Goal: Task Accomplishment & Management: Use online tool/utility

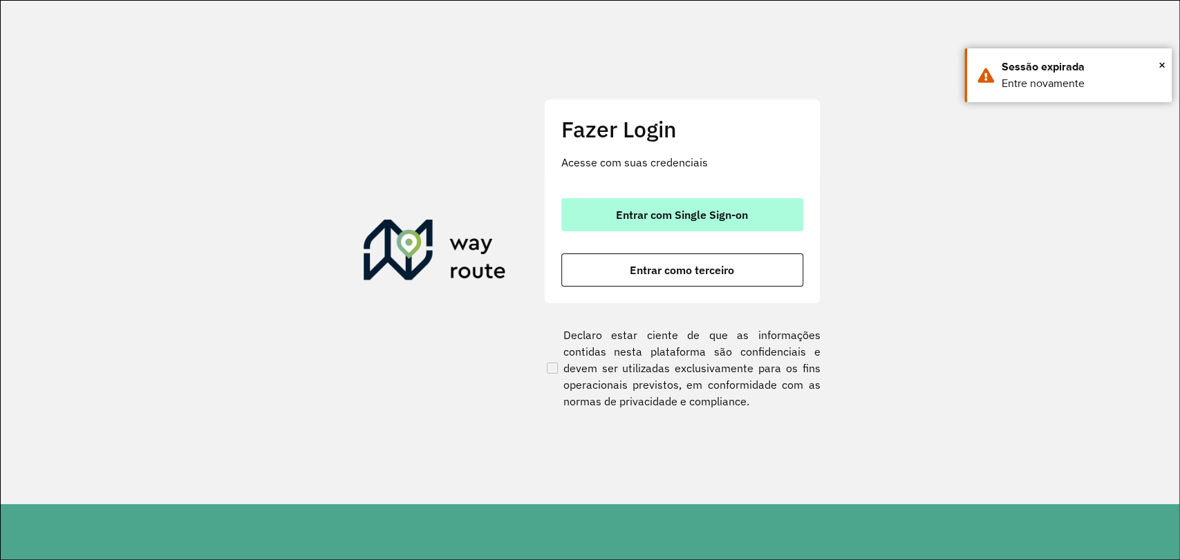
click at [736, 217] on span "Entrar com Single Sign-on" at bounding box center [682, 214] width 132 height 11
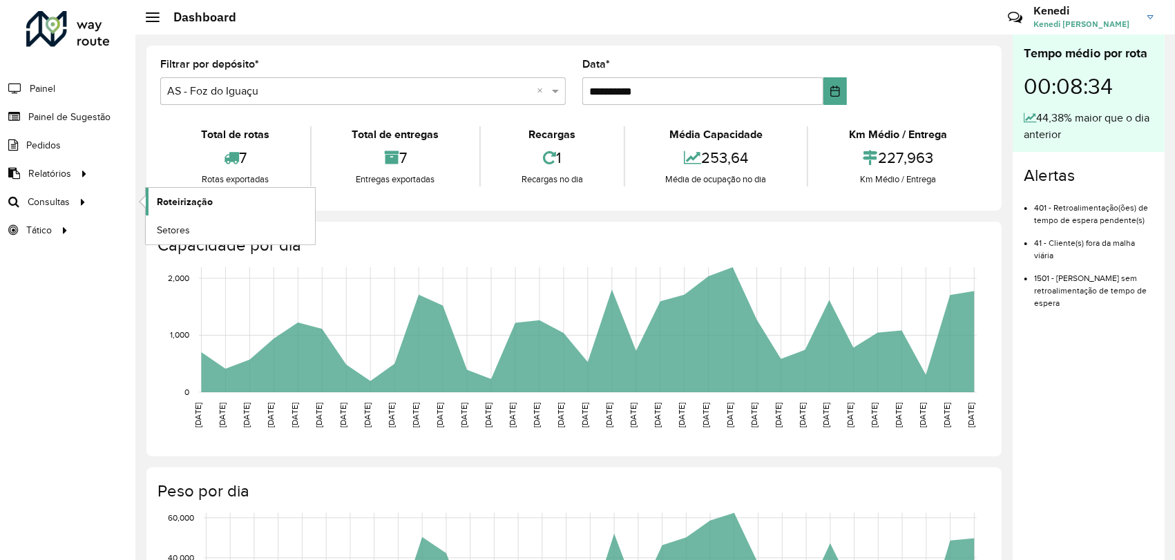
click at [194, 204] on span "Roteirização" at bounding box center [185, 202] width 56 height 15
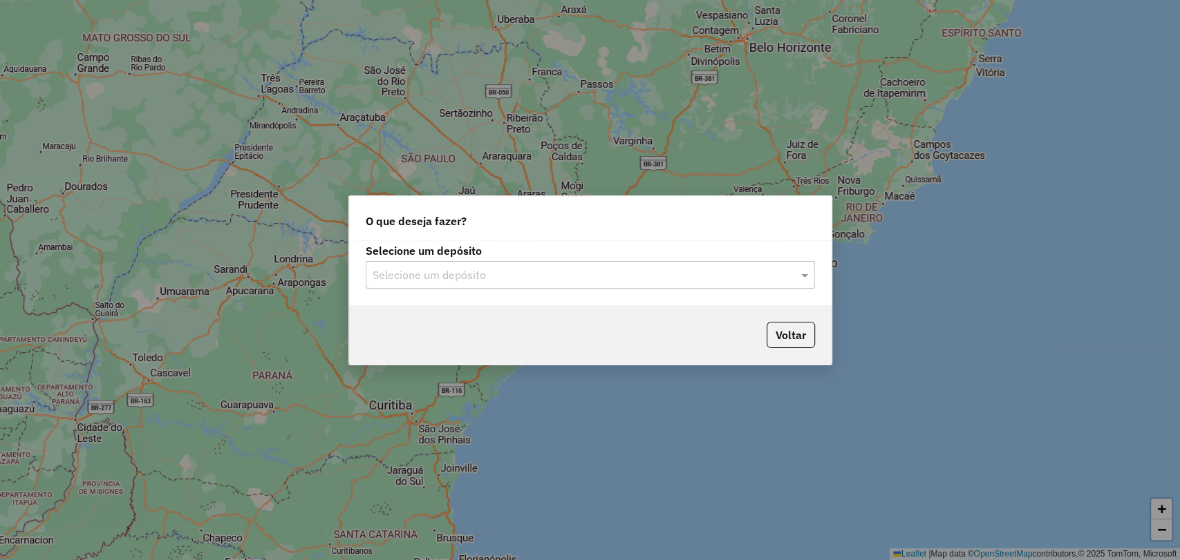
click at [693, 276] on input "text" at bounding box center [576, 275] width 408 height 17
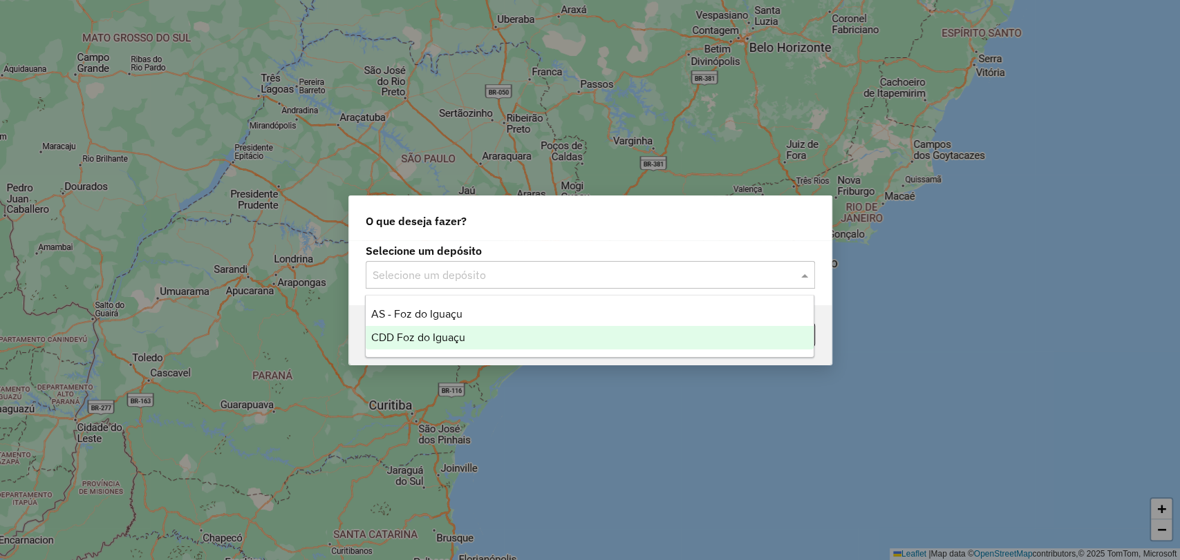
click at [410, 335] on span "CDD Foz do Iguaçu" at bounding box center [418, 338] width 94 height 12
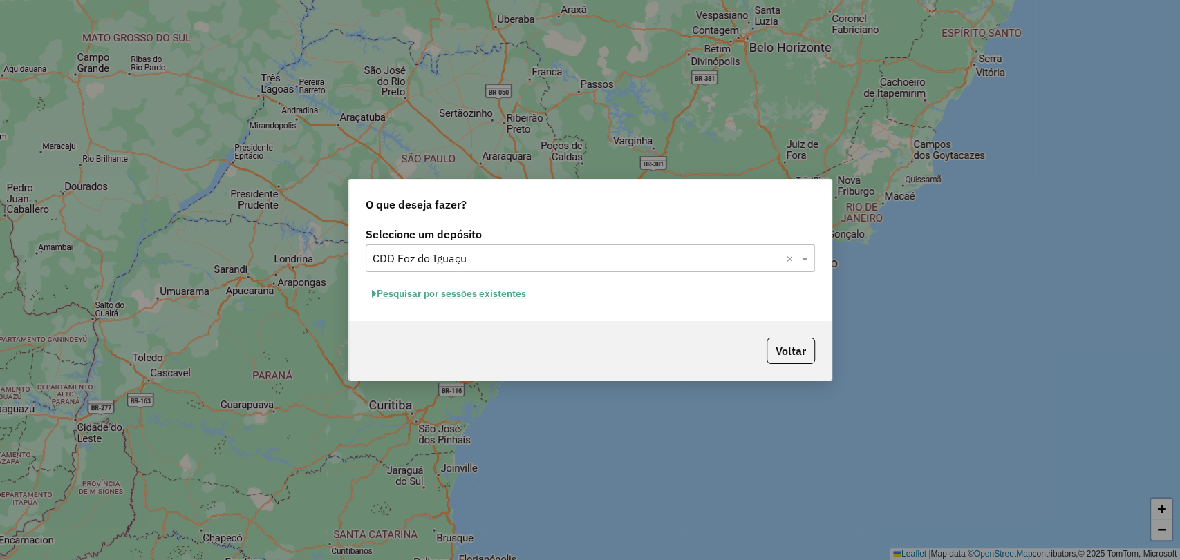
click at [485, 298] on button "Pesquisar por sessões existentes" at bounding box center [449, 293] width 167 height 21
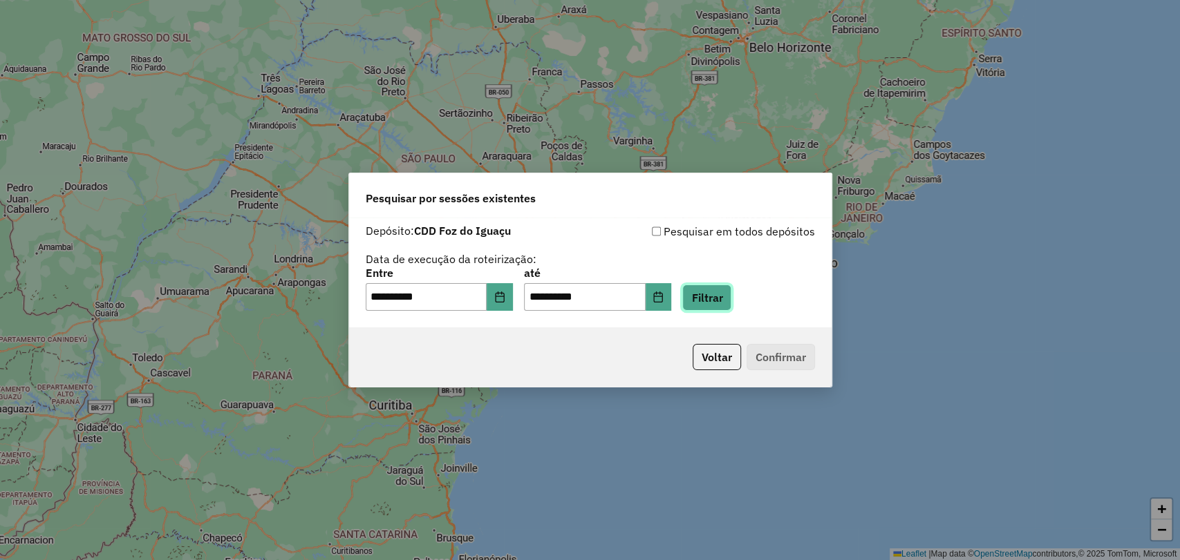
click at [710, 304] on button "Filtrar" at bounding box center [706, 298] width 49 height 26
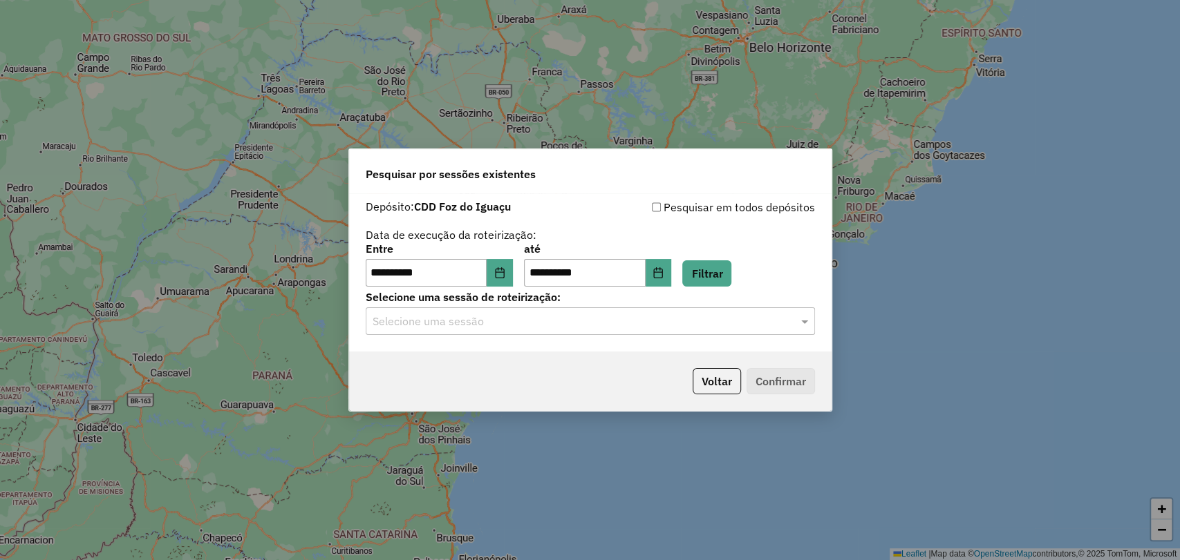
click at [705, 314] on input "text" at bounding box center [576, 322] width 408 height 17
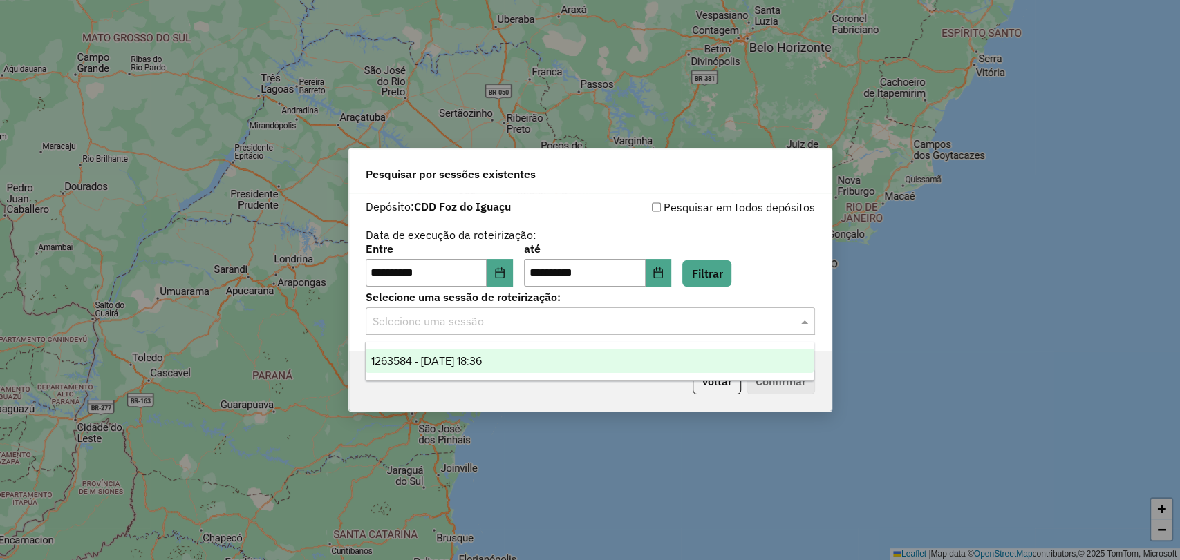
click at [612, 352] on div "1263584 - 11/09/2025 18:36" at bounding box center [590, 361] width 448 height 23
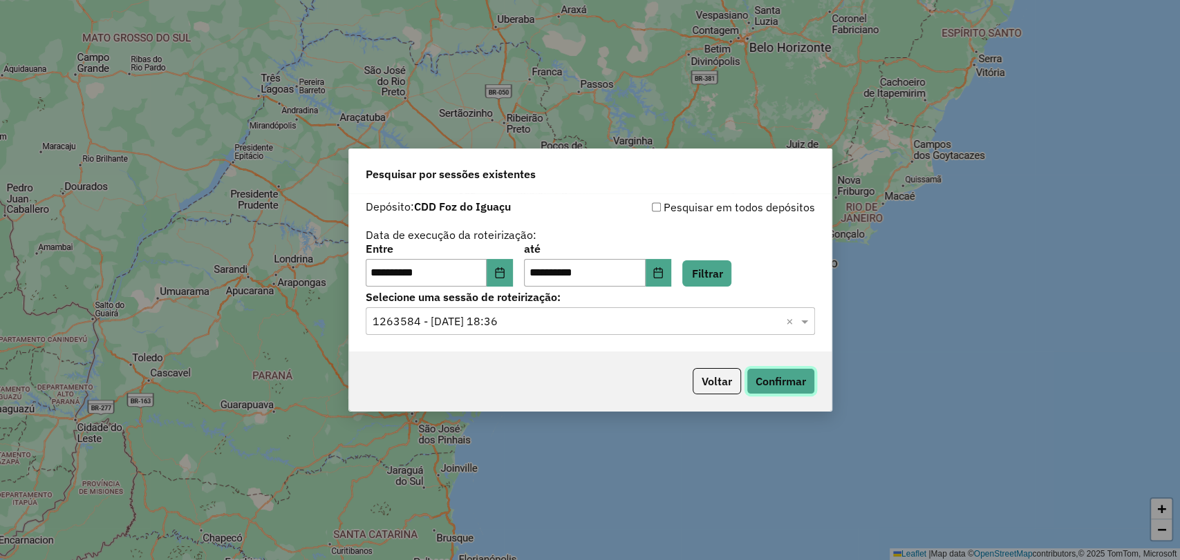
click at [787, 381] on button "Confirmar" at bounding box center [780, 381] width 68 height 26
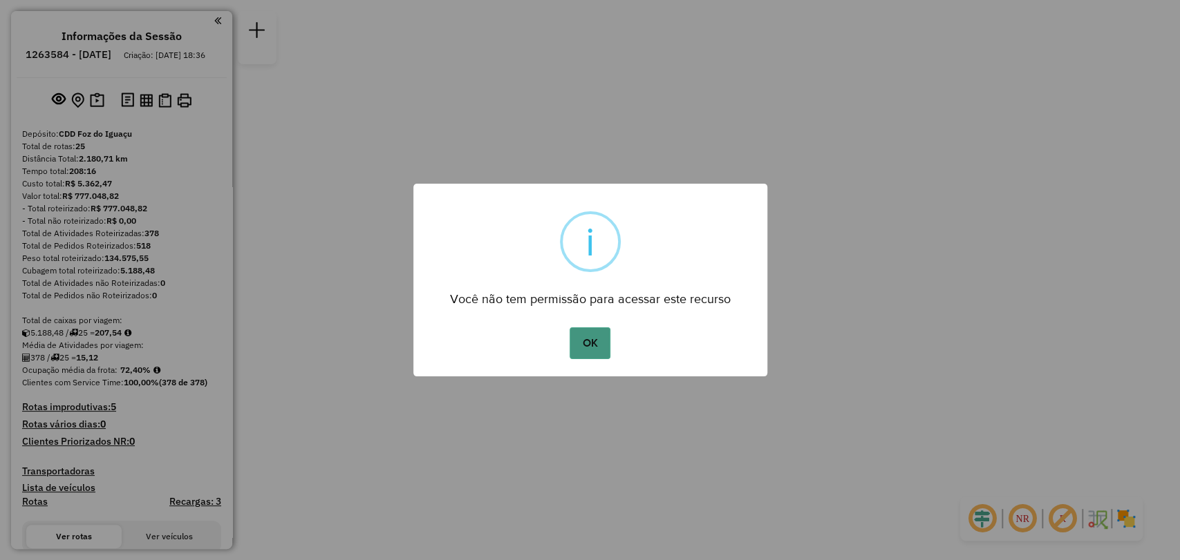
click at [593, 341] on button "OK" at bounding box center [589, 344] width 41 height 32
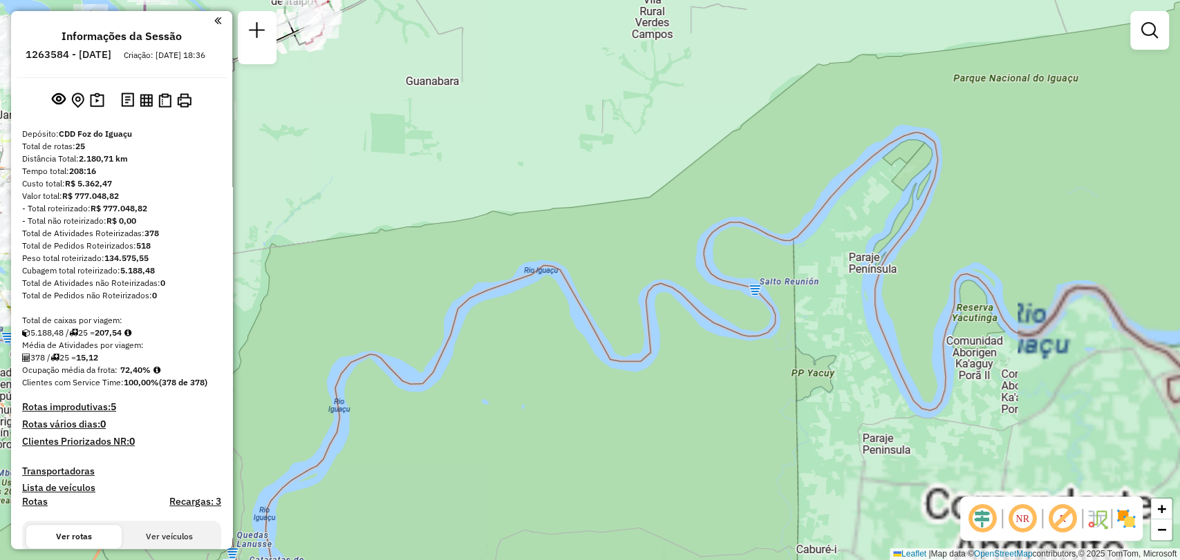
drag, startPoint x: 486, startPoint y: 286, endPoint x: 945, endPoint y: 301, distance: 459.1
click at [951, 301] on div "Janela de atendimento Grade de atendimento Capacidade Transportadoras Veículos …" at bounding box center [590, 280] width 1180 height 560
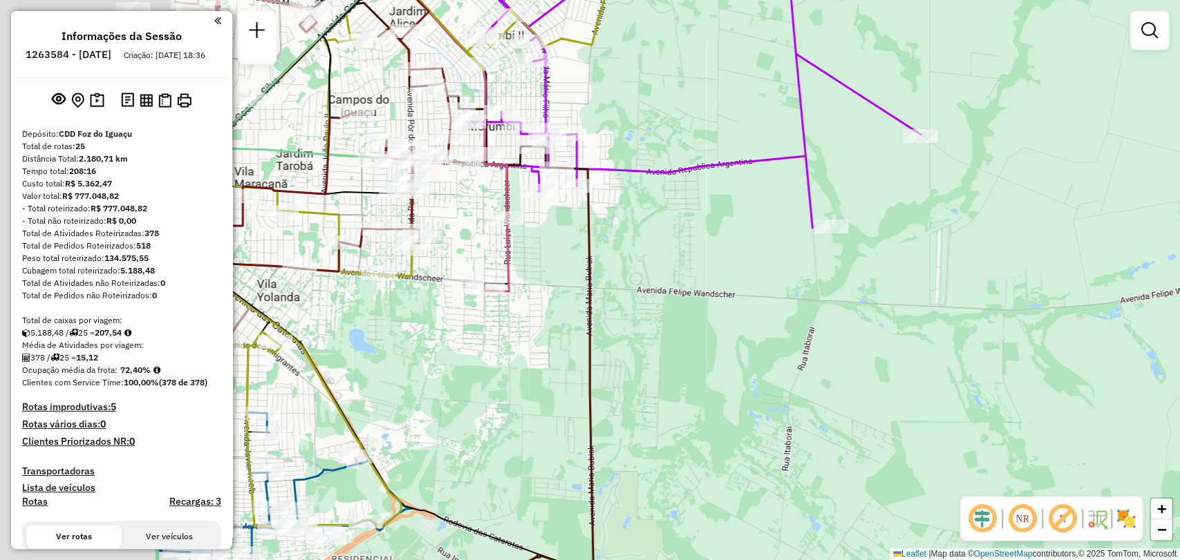
drag, startPoint x: 507, startPoint y: 246, endPoint x: 802, endPoint y: 244, distance: 295.1
click at [801, 244] on div "Janela de atendimento Grade de atendimento Capacidade Transportadoras Veículos …" at bounding box center [590, 280] width 1180 height 560
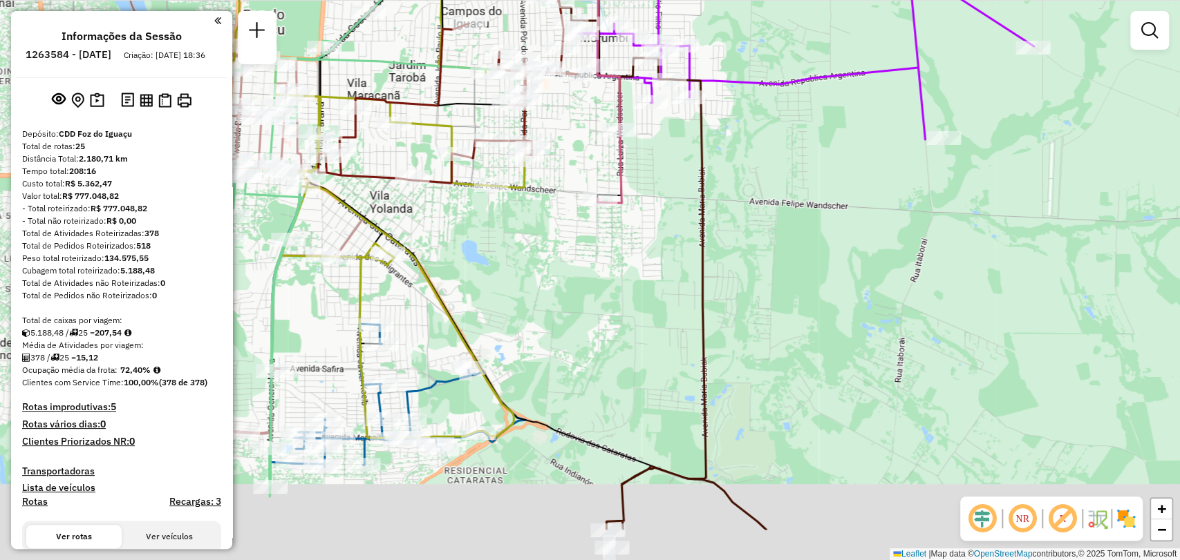
drag, startPoint x: 763, startPoint y: 210, endPoint x: 752, endPoint y: 68, distance: 142.1
click at [752, 68] on div "Janela de atendimento Grade de atendimento Capacidade Transportadoras Veículos …" at bounding box center [590, 280] width 1180 height 560
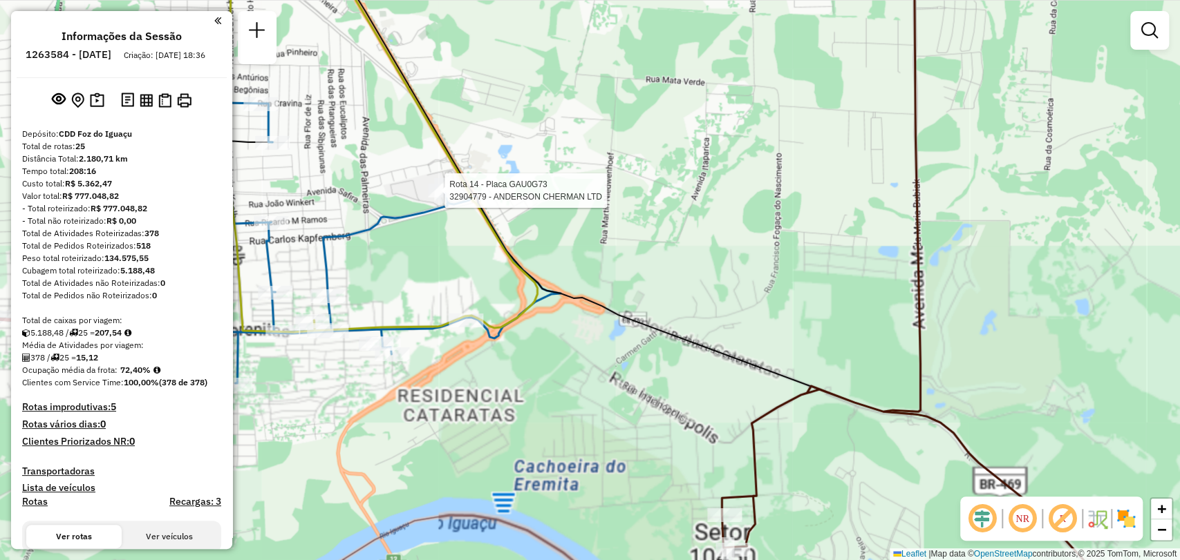
select select "**********"
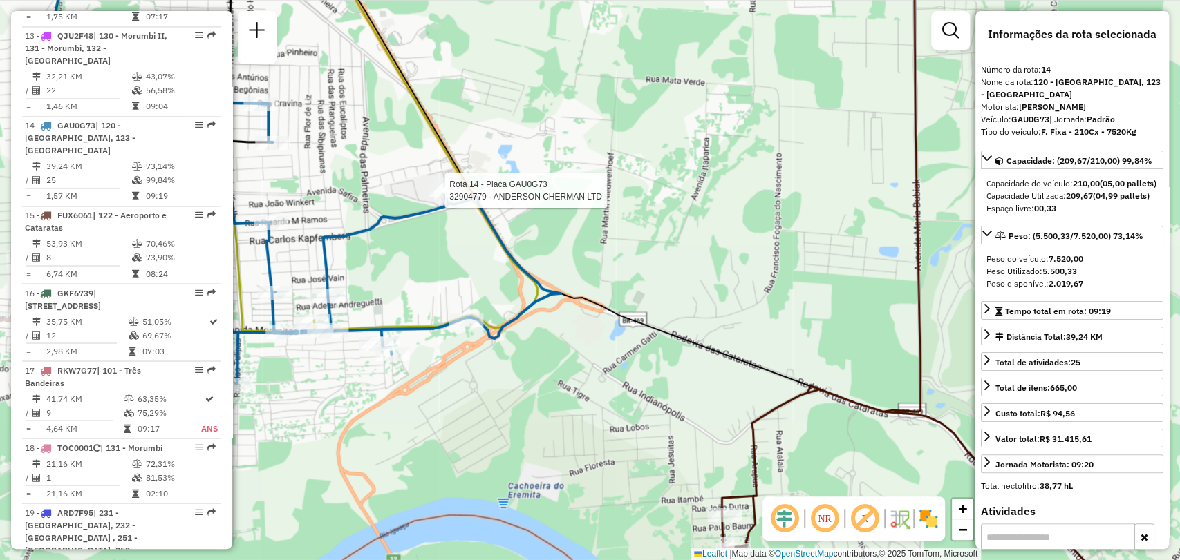
scroll to position [1584, 0]
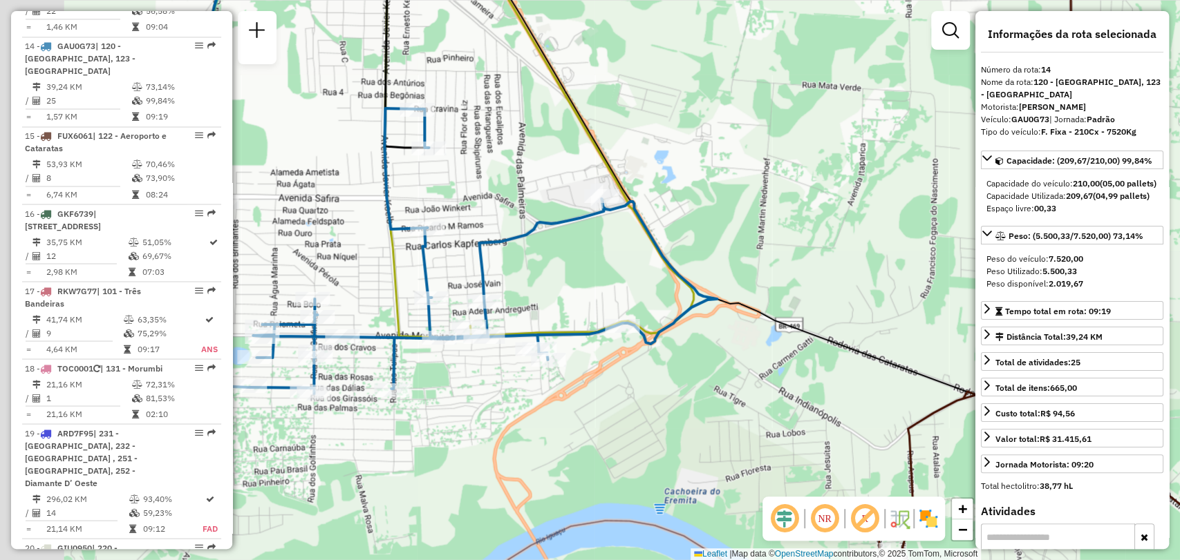
drag, startPoint x: 482, startPoint y: 233, endPoint x: 664, endPoint y: 232, distance: 182.4
click at [664, 232] on div "Janela de atendimento Grade de atendimento Capacidade Transportadoras Veículos …" at bounding box center [590, 280] width 1180 height 560
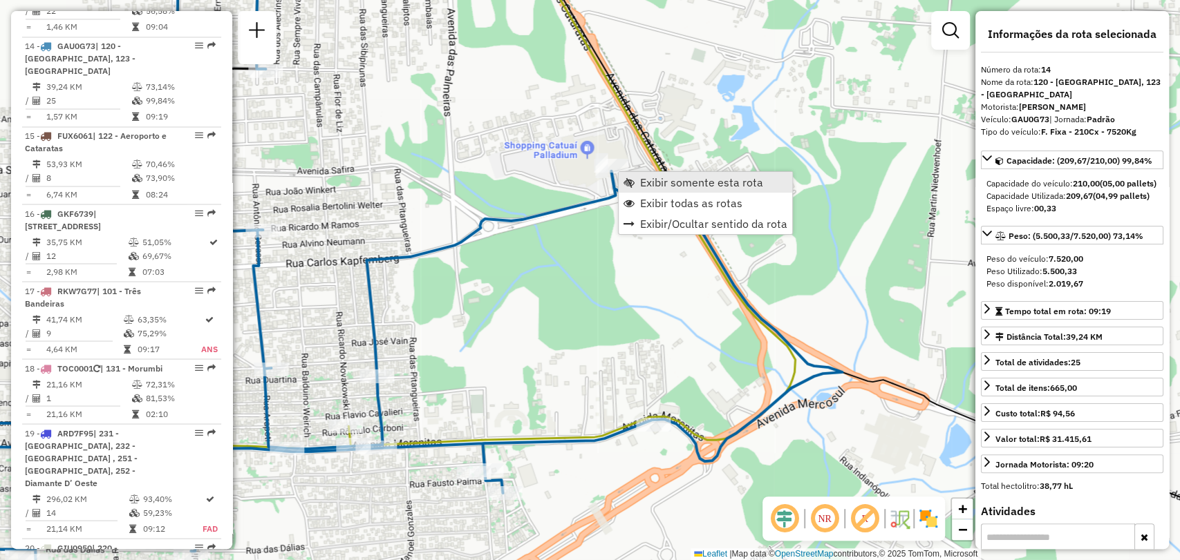
click at [647, 183] on span "Exibir somente esta rota" at bounding box center [701, 182] width 123 height 11
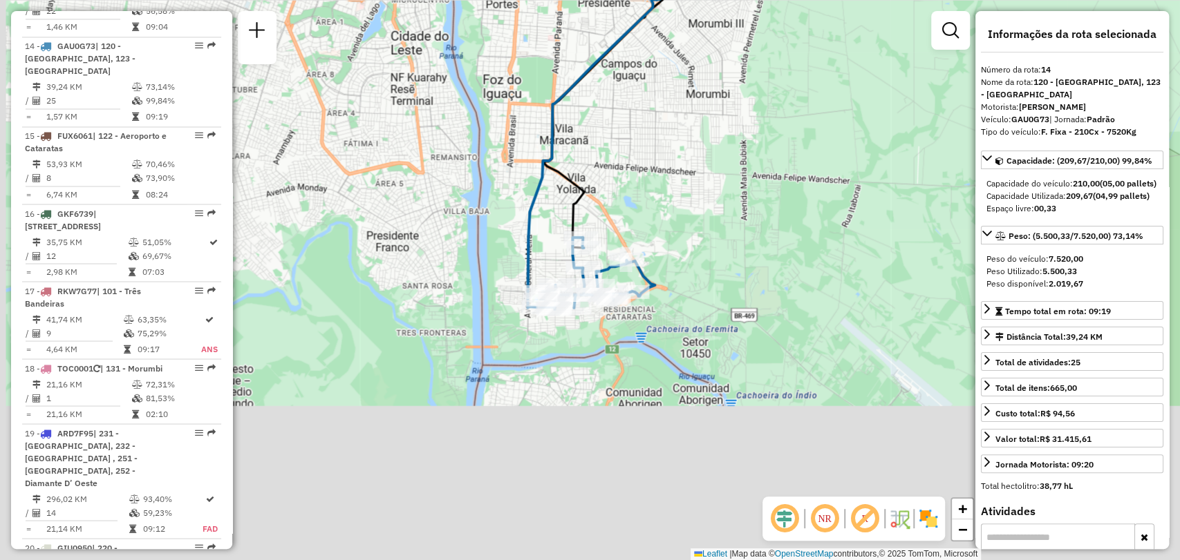
drag, startPoint x: 580, startPoint y: 265, endPoint x: 616, endPoint y: 133, distance: 137.5
click at [619, 129] on div "Janela de atendimento Grade de atendimento Capacidade Transportadoras Veículos …" at bounding box center [590, 280] width 1180 height 560
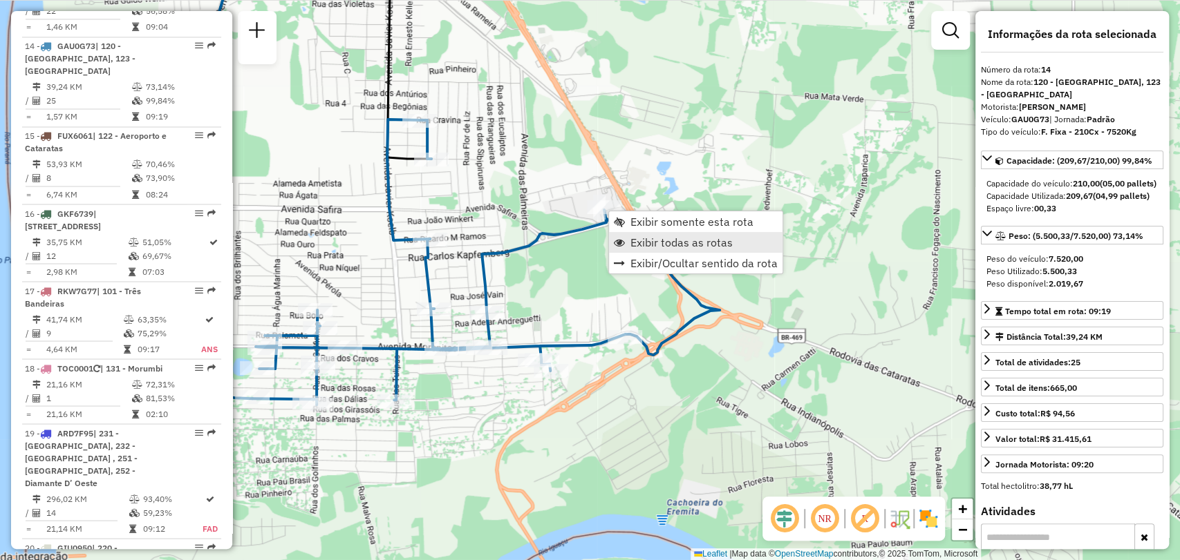
click at [632, 240] on span "Exibir todas as rotas" at bounding box center [681, 242] width 102 height 11
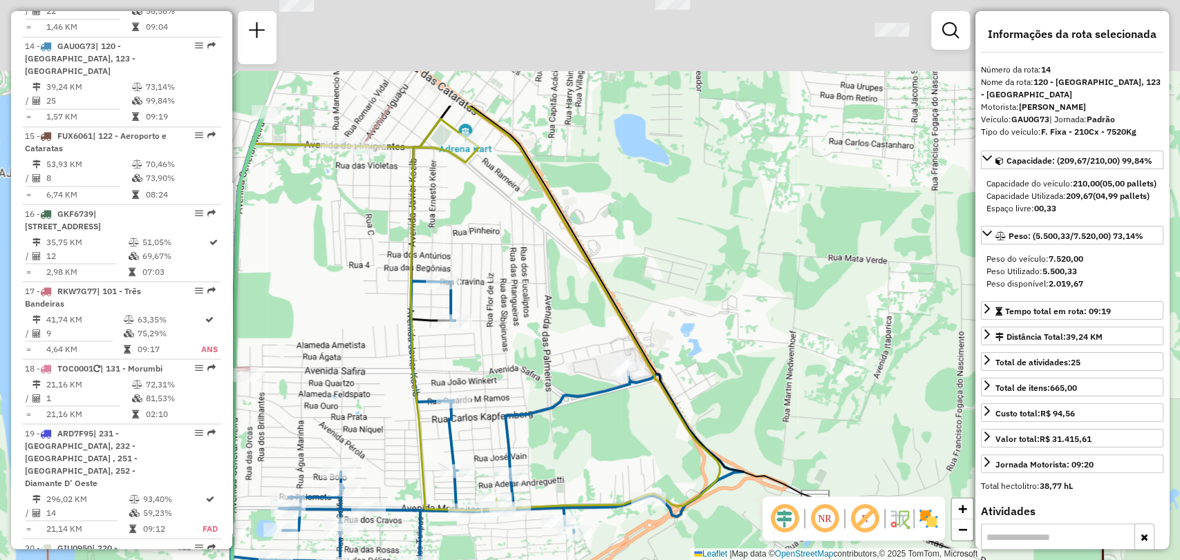
drag, startPoint x: 563, startPoint y: 182, endPoint x: 589, endPoint y: 326, distance: 146.8
click at [589, 326] on div "Janela de atendimento Grade de atendimento Capacidade Transportadoras Veículos …" at bounding box center [590, 280] width 1180 height 560
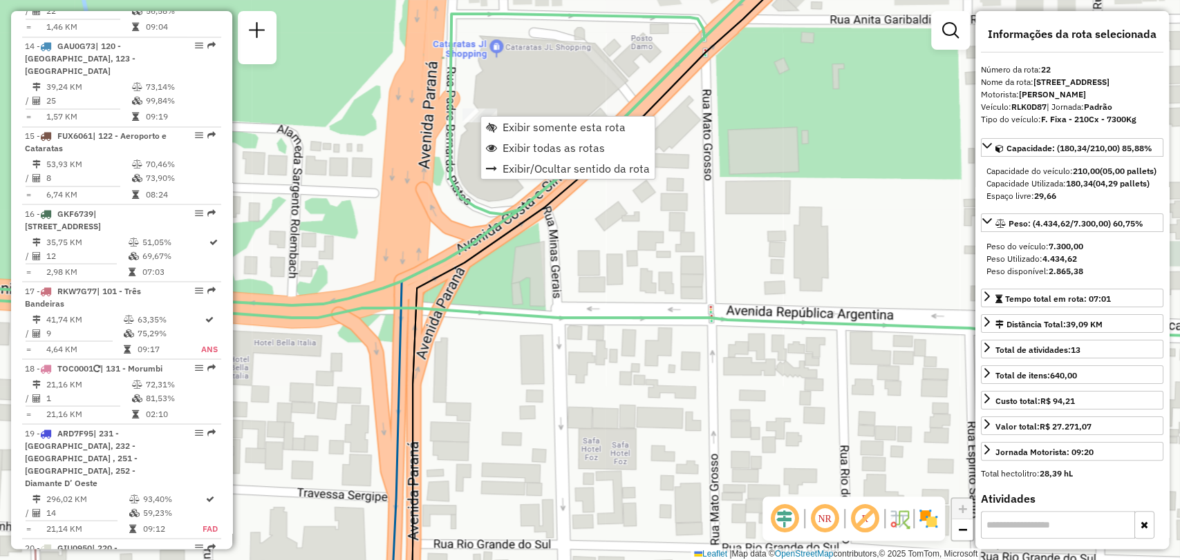
scroll to position [2072, 0]
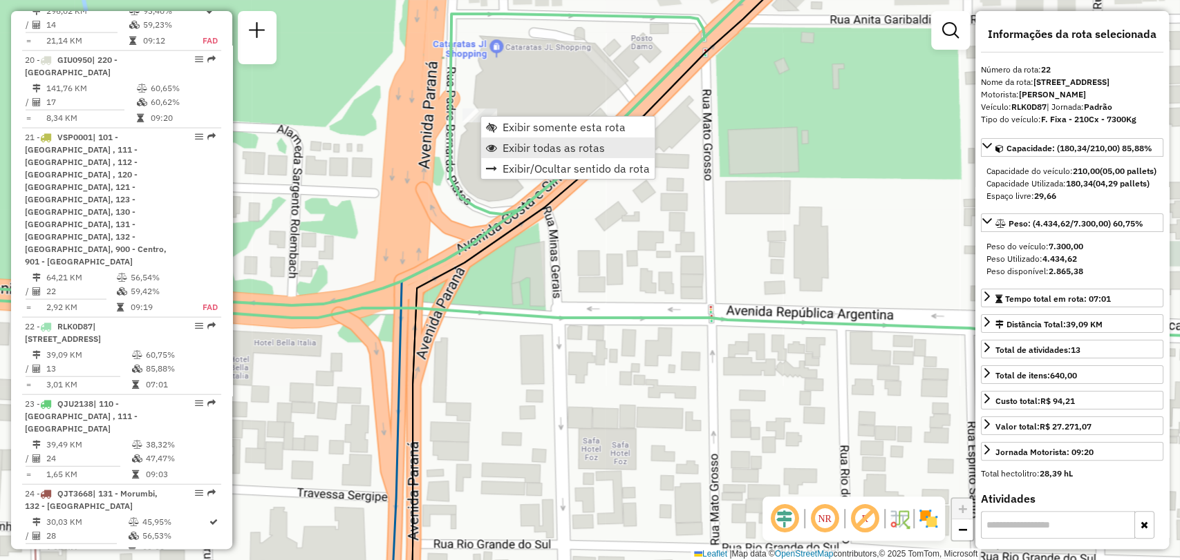
click at [505, 145] on span "Exibir todas as rotas" at bounding box center [553, 147] width 102 height 11
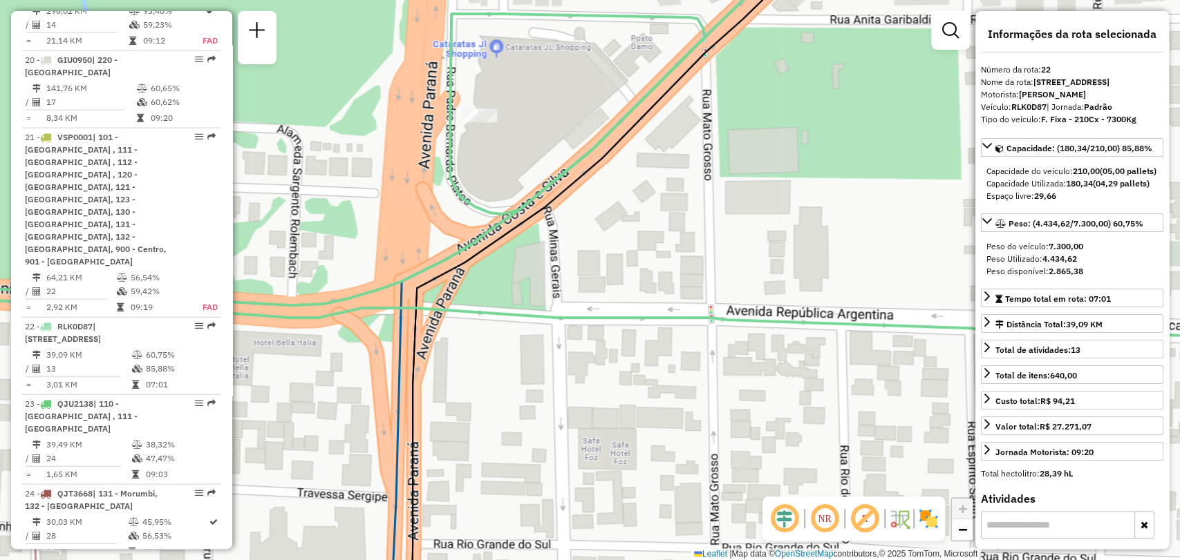
click at [505, 145] on div "Rota 15 - Placa FUX6061 32902236 - MARLY LOPES - MERCAD Rota 13 - Placa QJU2F48…" at bounding box center [590, 280] width 1180 height 560
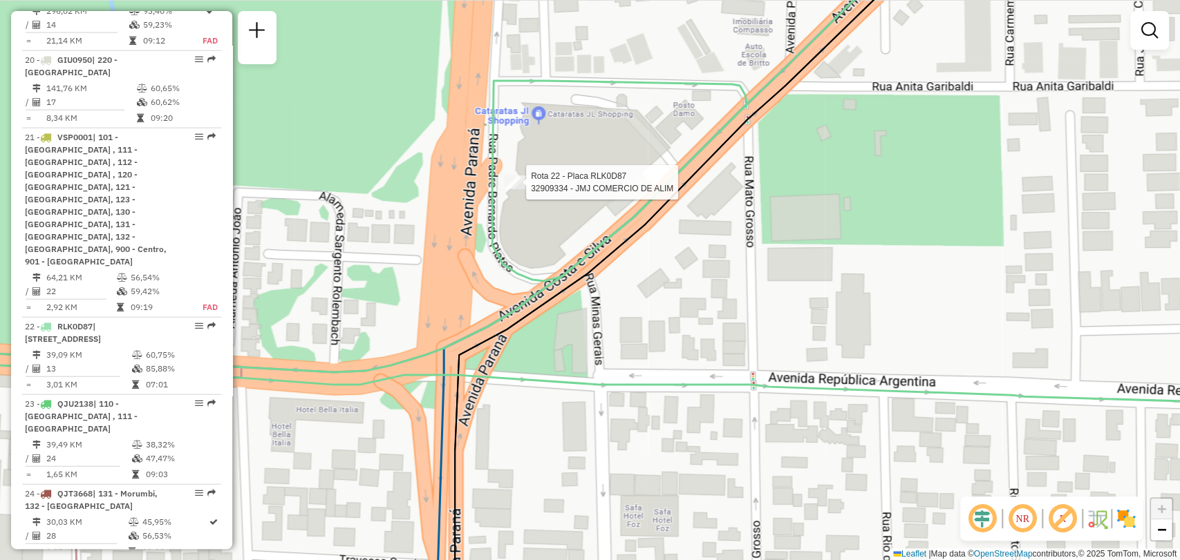
select select "**********"
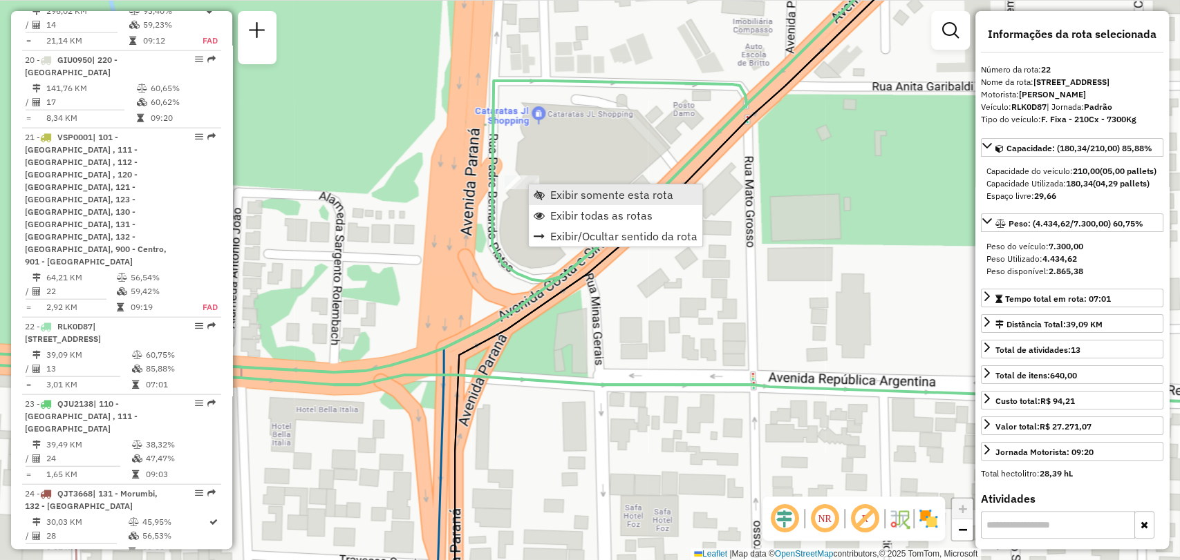
click at [558, 193] on span "Exibir somente esta rota" at bounding box center [611, 194] width 123 height 11
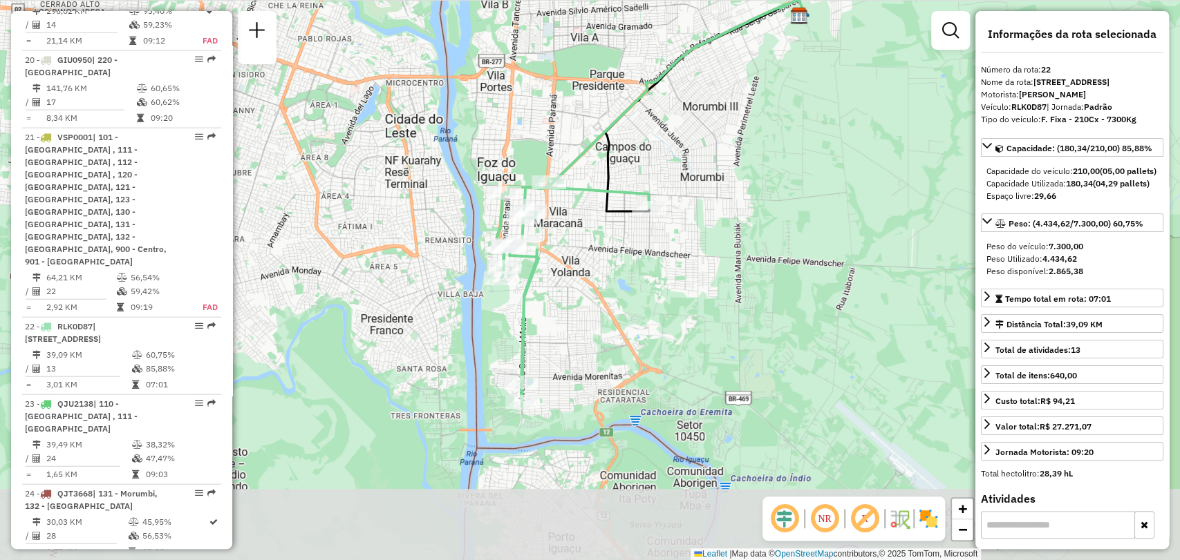
drag, startPoint x: 623, startPoint y: 197, endPoint x: 699, endPoint y: 93, distance: 129.5
click at [692, 96] on div "Janela de atendimento Grade de atendimento Capacidade Transportadoras Veículos …" at bounding box center [590, 280] width 1180 height 560
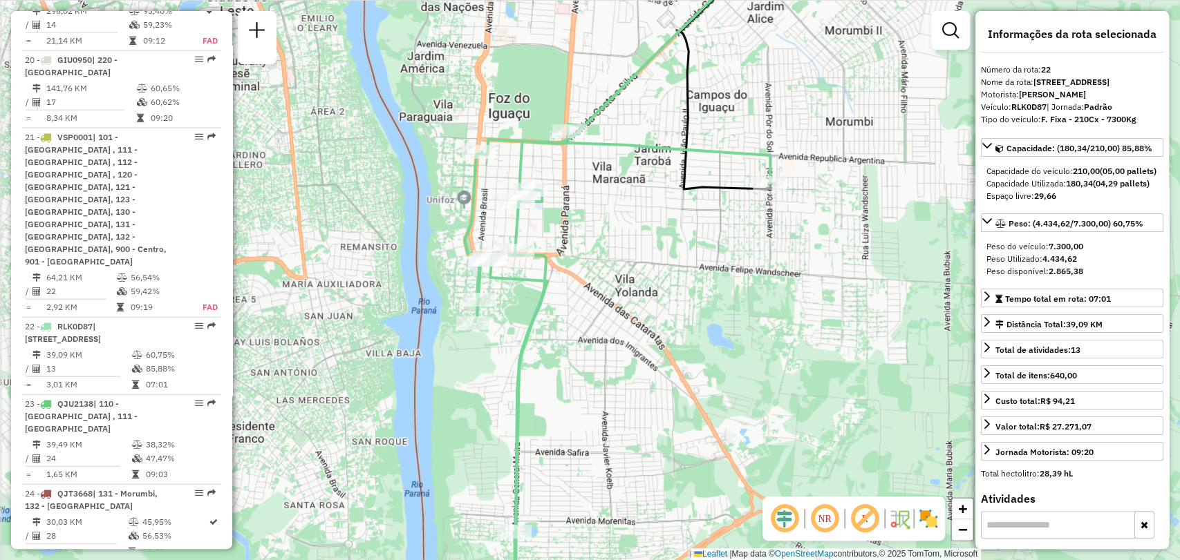
drag, startPoint x: 536, startPoint y: 211, endPoint x: 580, endPoint y: 184, distance: 51.8
click at [580, 184] on div "Janela de atendimento Grade de atendimento Capacidade Transportadoras Veículos …" at bounding box center [590, 280] width 1180 height 560
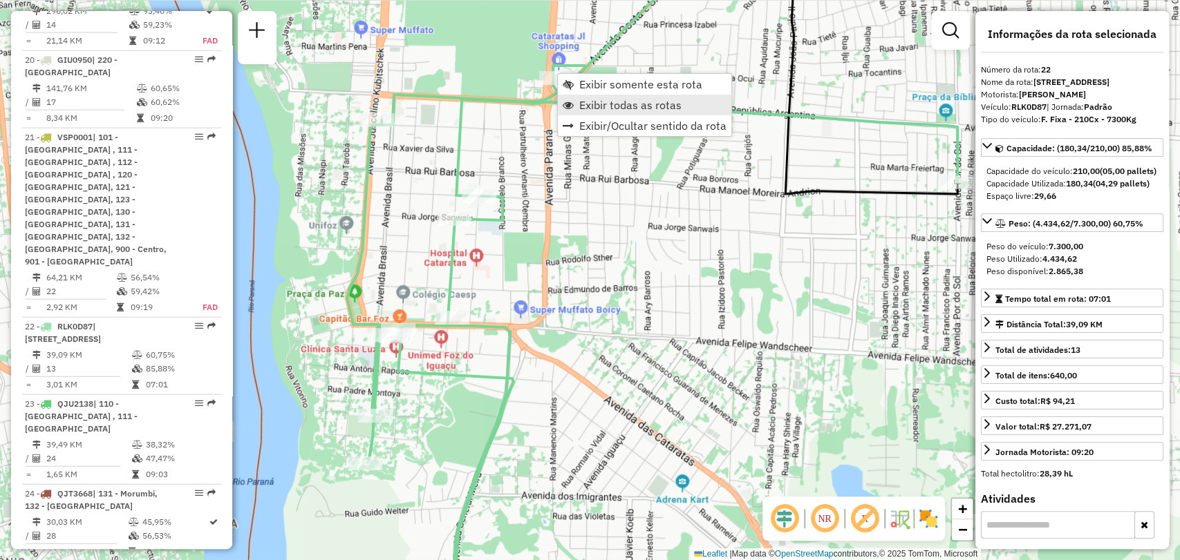
click at [614, 108] on span "Exibir todas as rotas" at bounding box center [630, 105] width 102 height 11
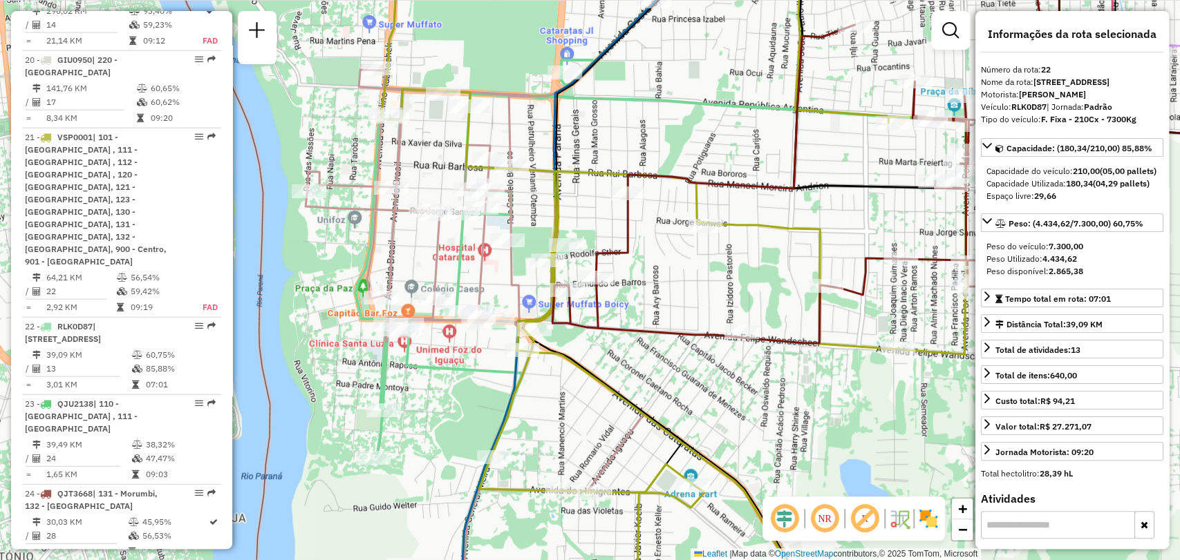
drag, startPoint x: 568, startPoint y: 218, endPoint x: 573, endPoint y: 212, distance: 7.3
click at [573, 212] on div "Janela de atendimento Grade de atendimento Capacidade Transportadoras Veículos …" at bounding box center [590, 280] width 1180 height 560
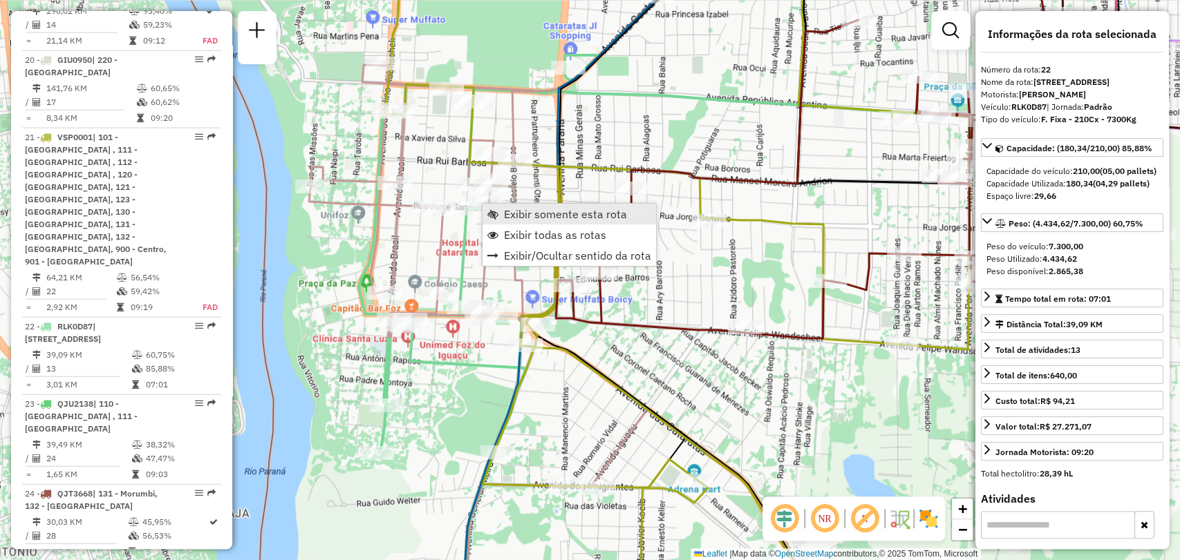
click at [520, 211] on span "Exibir somente esta rota" at bounding box center [565, 214] width 123 height 11
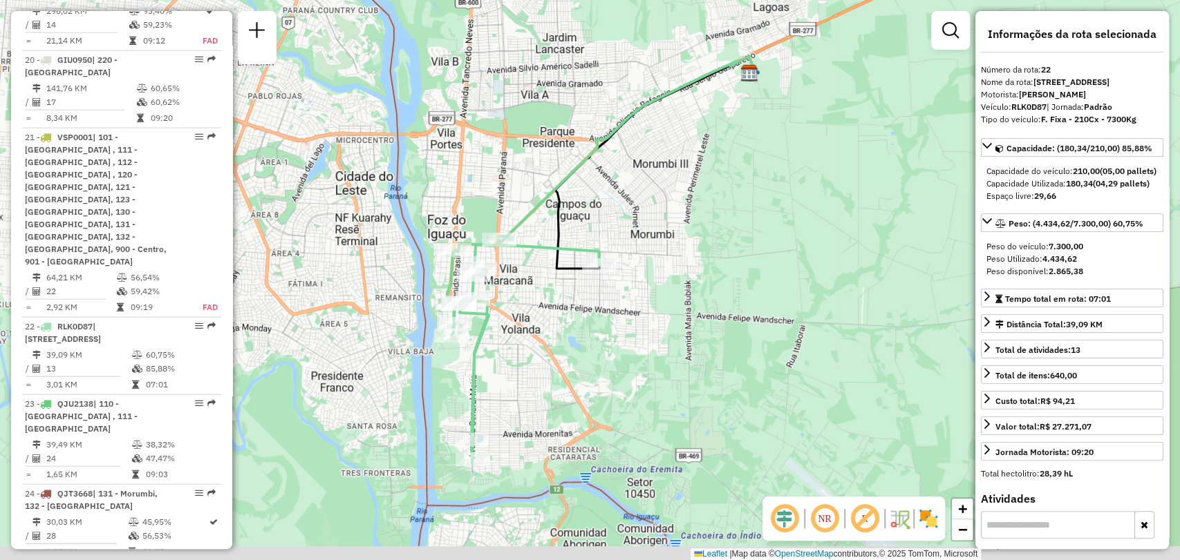
drag, startPoint x: 520, startPoint y: 267, endPoint x: 532, endPoint y: 245, distance: 26.0
click at [532, 245] on icon at bounding box center [523, 350] width 152 height 228
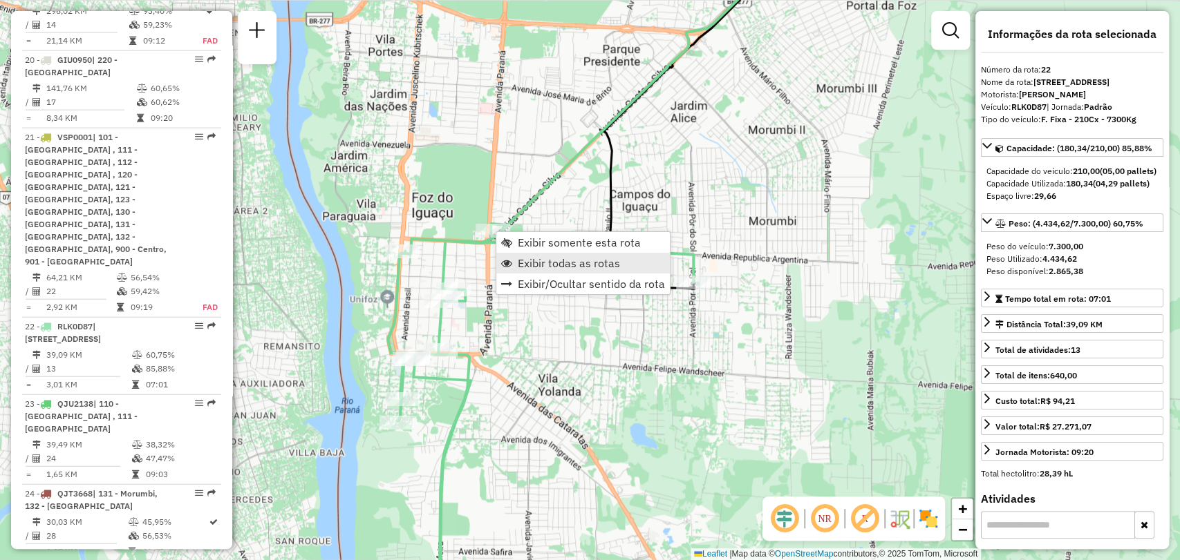
click at [543, 264] on span "Exibir todas as rotas" at bounding box center [569, 263] width 102 height 11
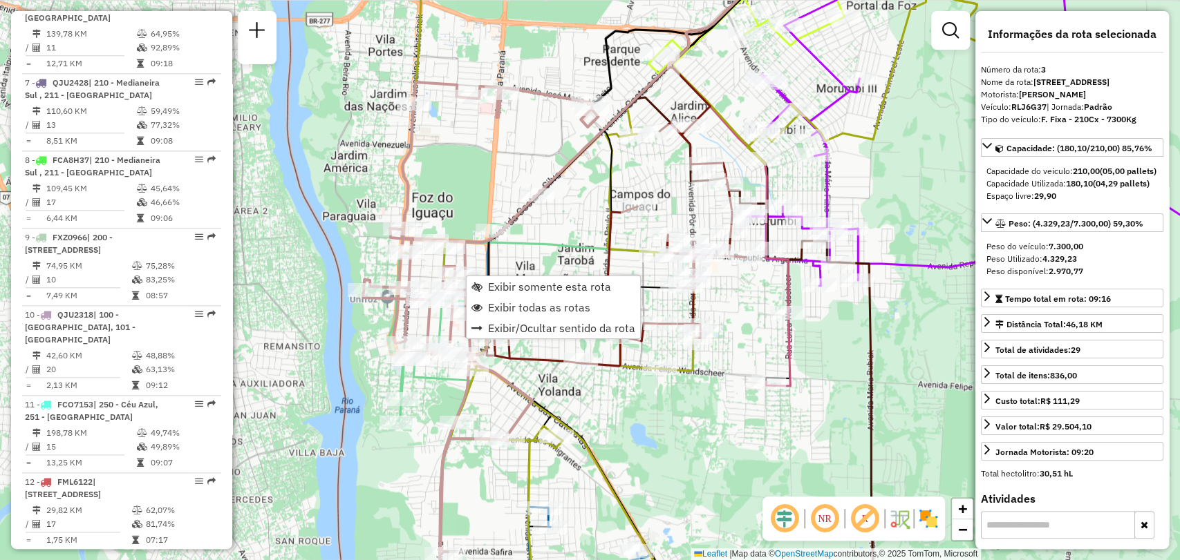
scroll to position [708, 0]
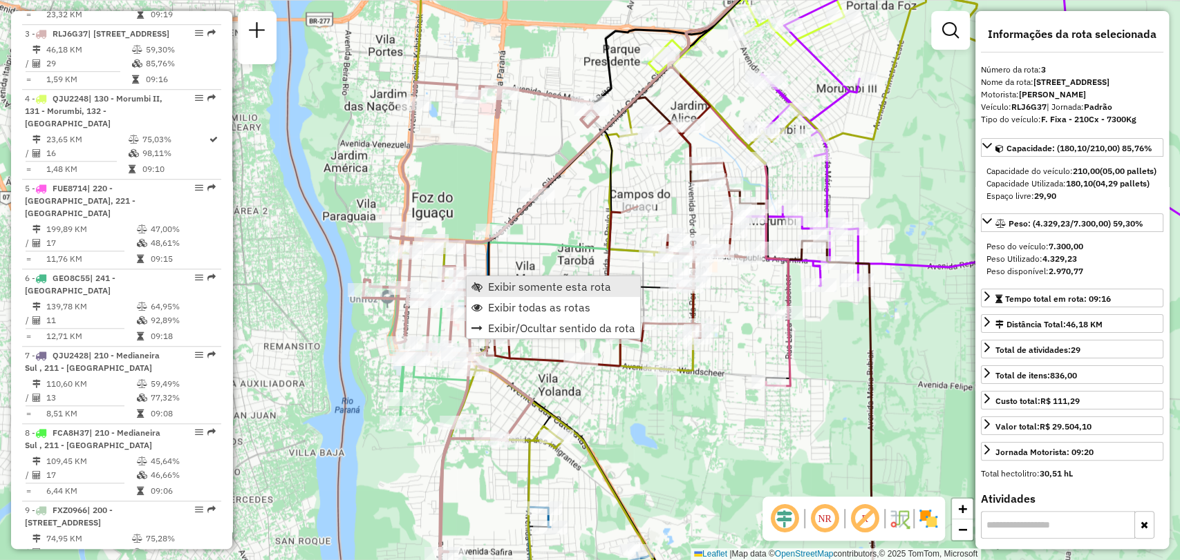
click at [506, 282] on span "Exibir somente esta rota" at bounding box center [549, 286] width 123 height 11
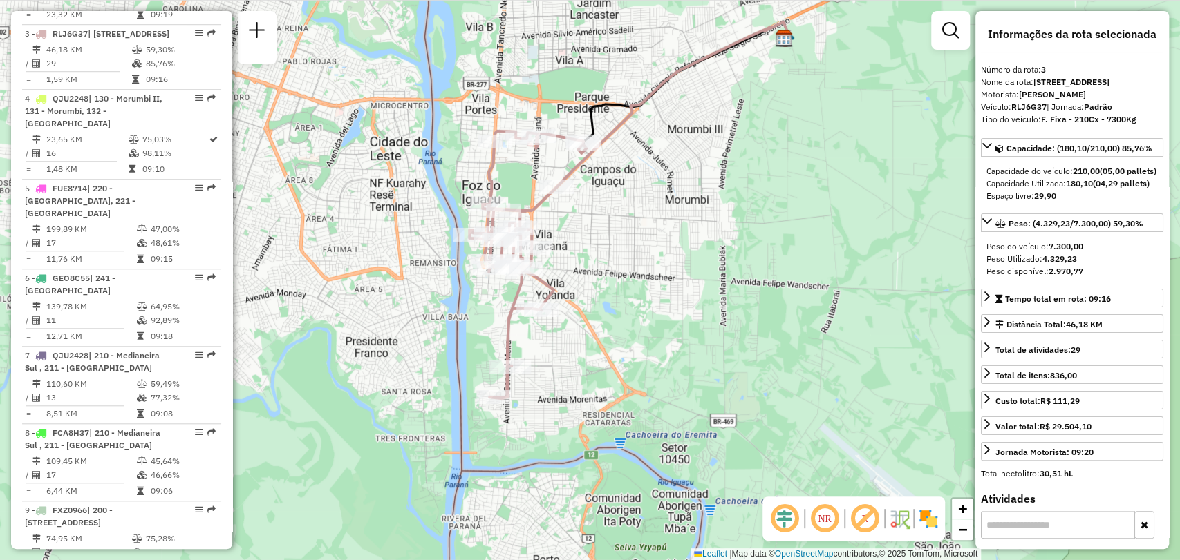
drag, startPoint x: 598, startPoint y: 223, endPoint x: 637, endPoint y: 151, distance: 81.6
click at [637, 151] on div "Janela de atendimento Grade de atendimento Capacidade Transportadoras Veículos …" at bounding box center [590, 280] width 1180 height 560
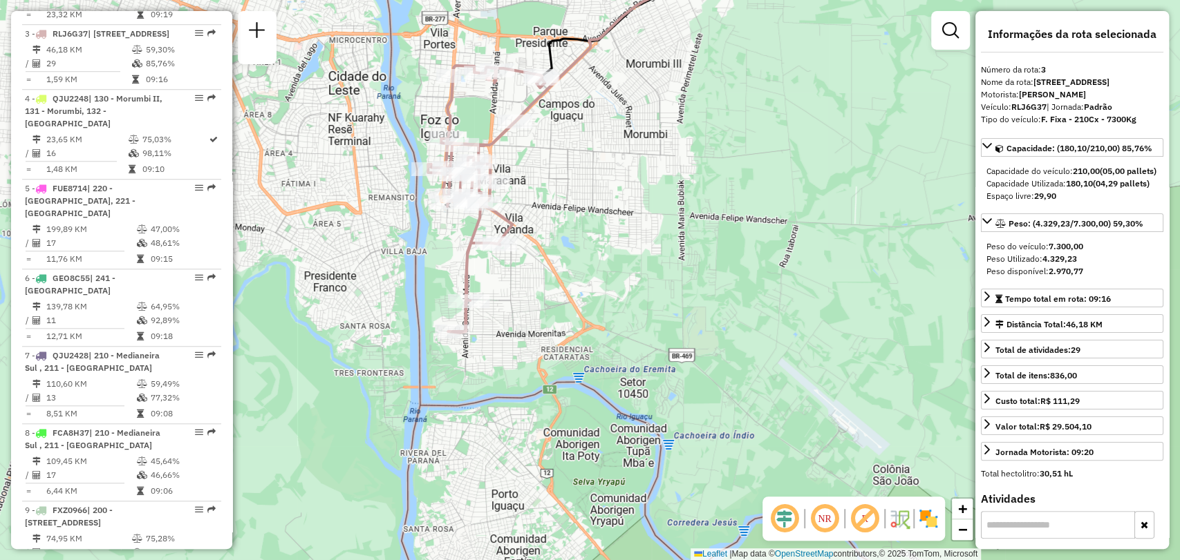
drag, startPoint x: 564, startPoint y: 116, endPoint x: 555, endPoint y: 153, distance: 37.7
click at [555, 152] on div "Janela de atendimento Grade de atendimento Capacidade Transportadoras Veículos …" at bounding box center [590, 280] width 1180 height 560
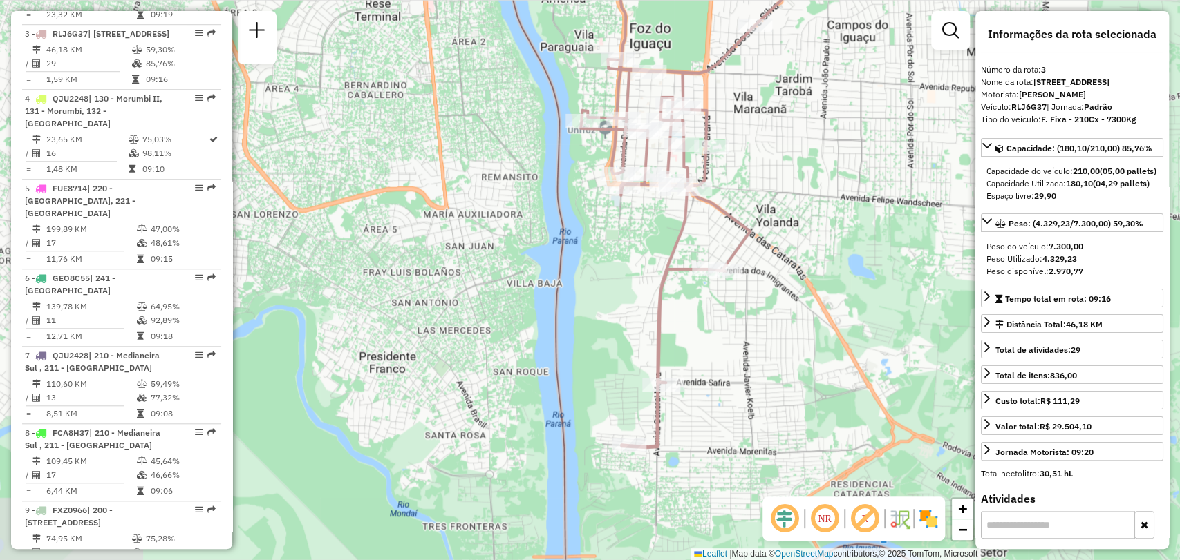
drag, startPoint x: 549, startPoint y: 145, endPoint x: 789, endPoint y: 100, distance: 244.0
click at [789, 100] on div "Janela de atendimento Grade de atendimento Capacidade Transportadoras Veículos …" at bounding box center [590, 280] width 1180 height 560
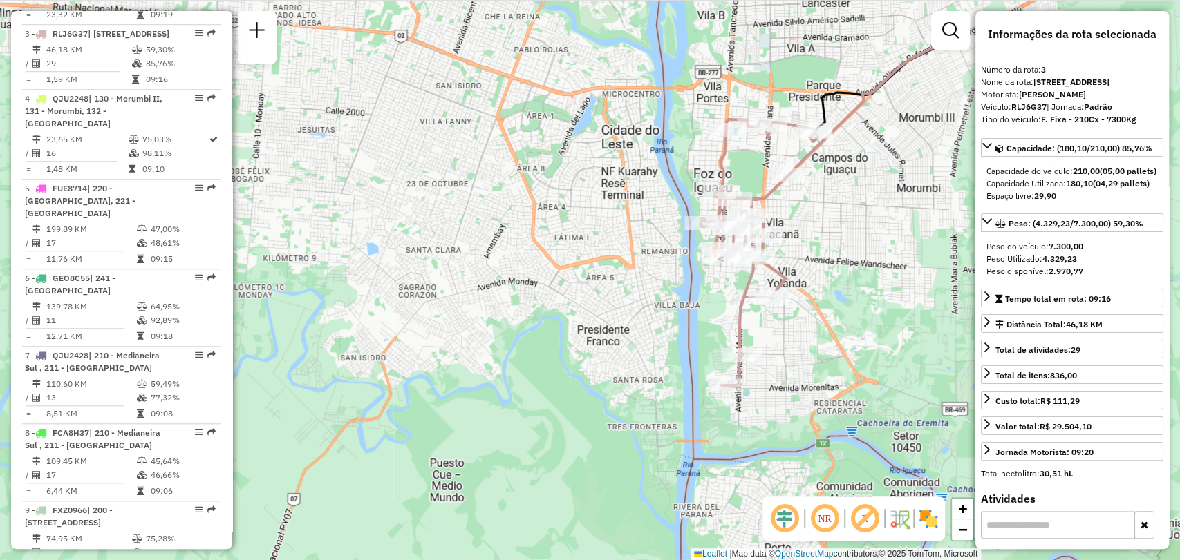
drag, startPoint x: 782, startPoint y: 299, endPoint x: 750, endPoint y: 359, distance: 68.6
click at [764, 393] on div "Janela de atendimento Grade de atendimento Capacidade Transportadoras Veículos …" at bounding box center [590, 280] width 1180 height 560
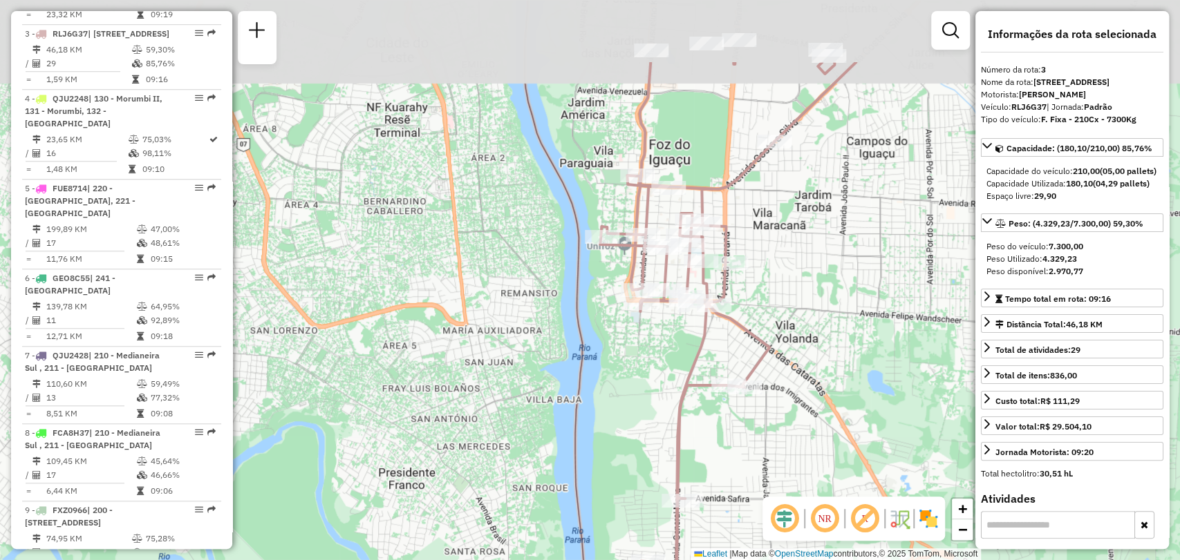
drag, startPoint x: 742, startPoint y: 330, endPoint x: 739, endPoint y: 455, distance: 125.1
click at [739, 455] on div "Janela de atendimento Grade de atendimento Capacidade Transportadoras Veículos …" at bounding box center [590, 280] width 1180 height 560
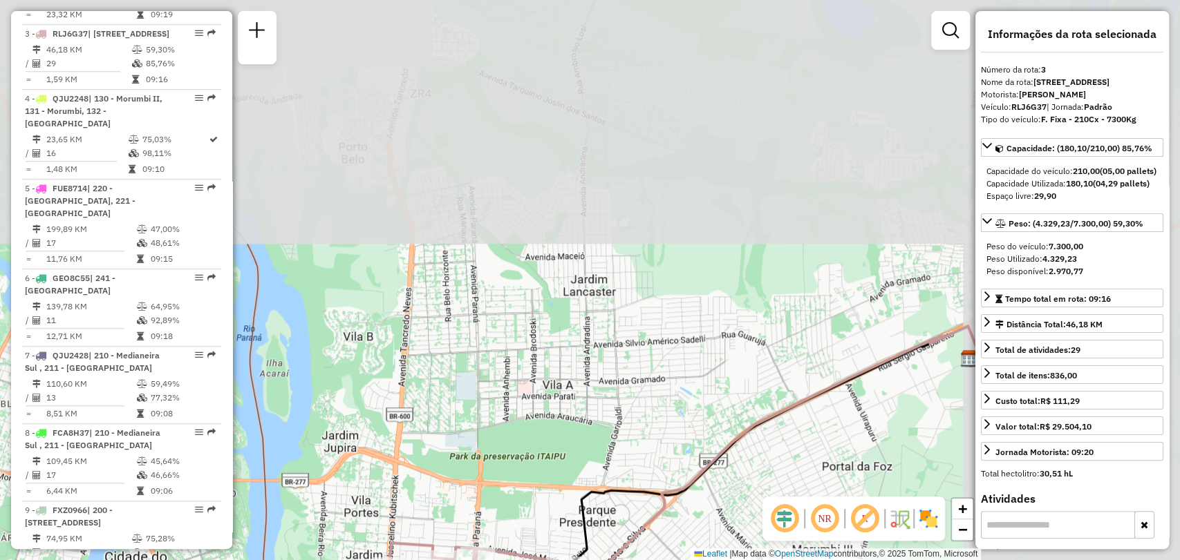
drag, startPoint x: 686, startPoint y: 256, endPoint x: 458, endPoint y: 583, distance: 398.6
click at [458, 560] on html "Aguarde... Pop-up bloqueado! Seu navegador bloqueou automáticamente a abertura …" at bounding box center [590, 280] width 1180 height 560
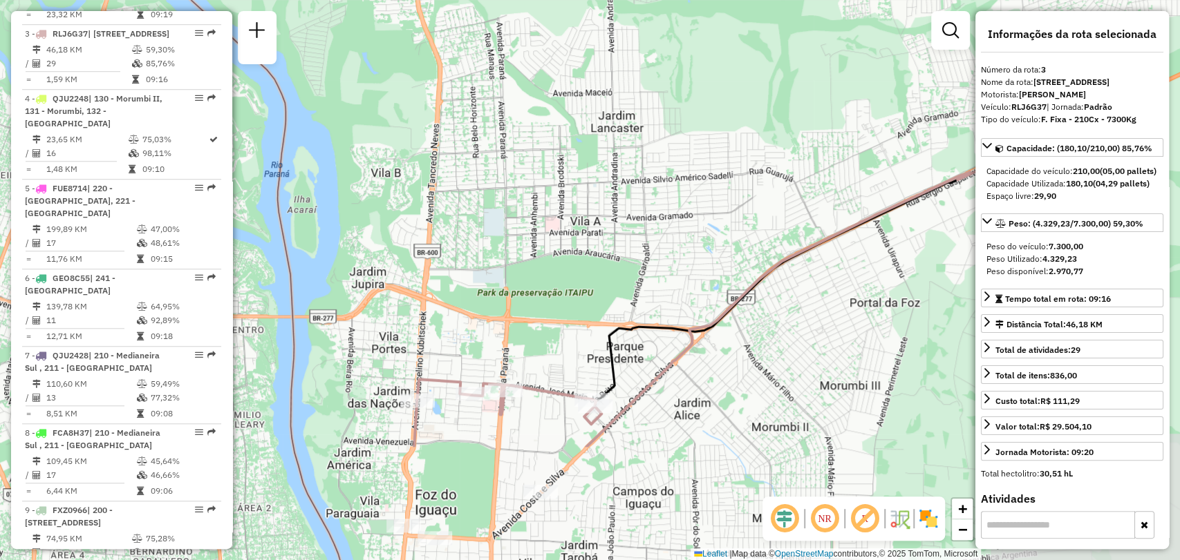
drag, startPoint x: 476, startPoint y: 409, endPoint x: 466, endPoint y: 152, distance: 257.3
click at [467, 155] on div "Janela de atendimento Grade de atendimento Capacidade Transportadoras Veículos …" at bounding box center [590, 280] width 1180 height 560
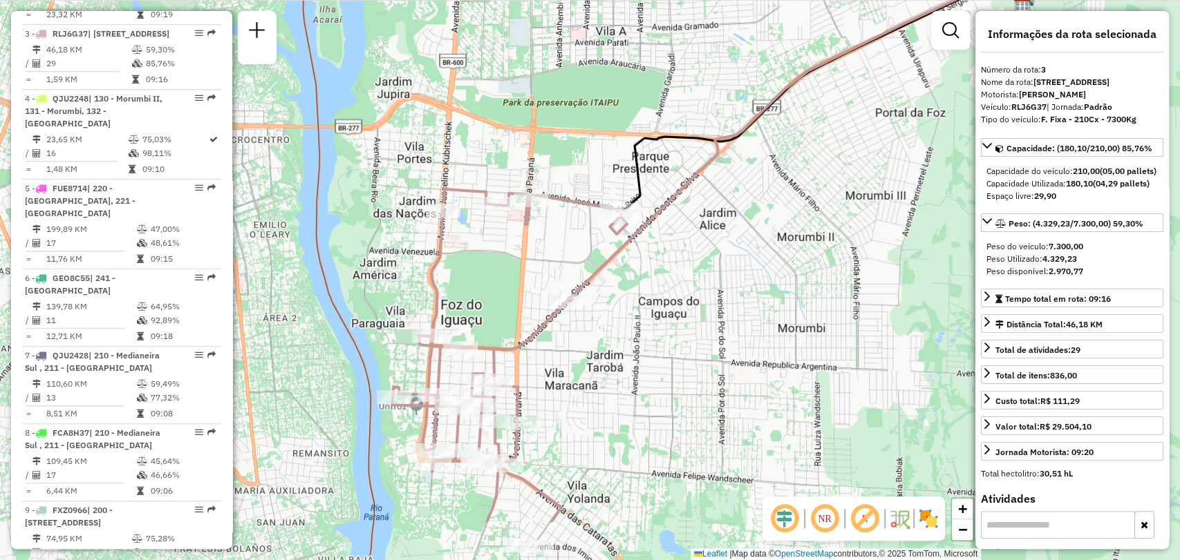
drag, startPoint x: 657, startPoint y: 306, endPoint x: 793, endPoint y: 196, distance: 175.4
click at [793, 196] on div "Janela de atendimento Grade de atendimento Capacidade Transportadoras Veículos …" at bounding box center [590, 280] width 1180 height 560
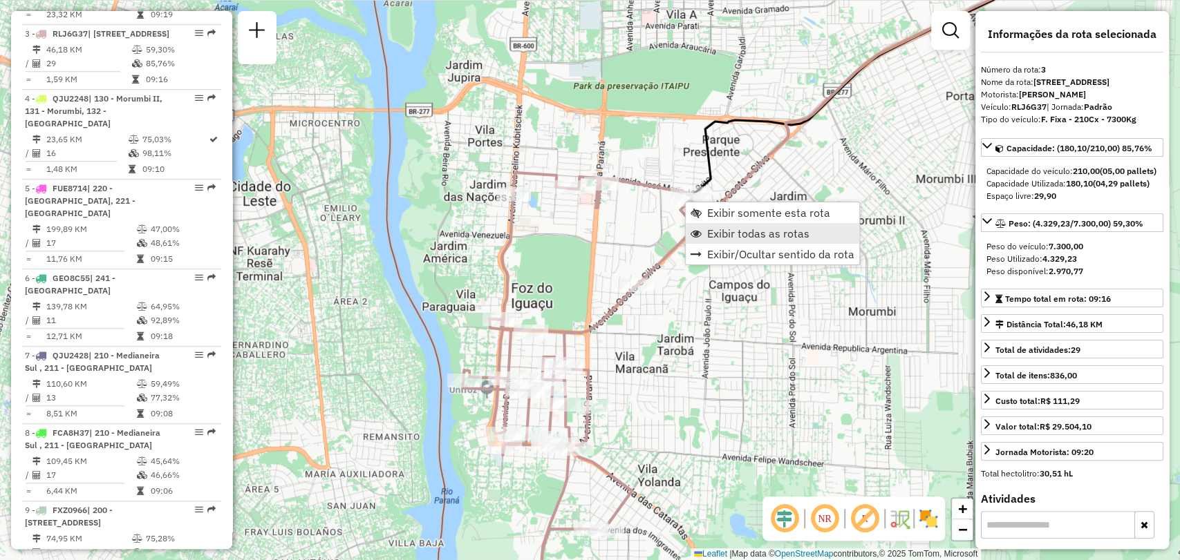
click at [733, 228] on span "Exibir todas as rotas" at bounding box center [758, 233] width 102 height 11
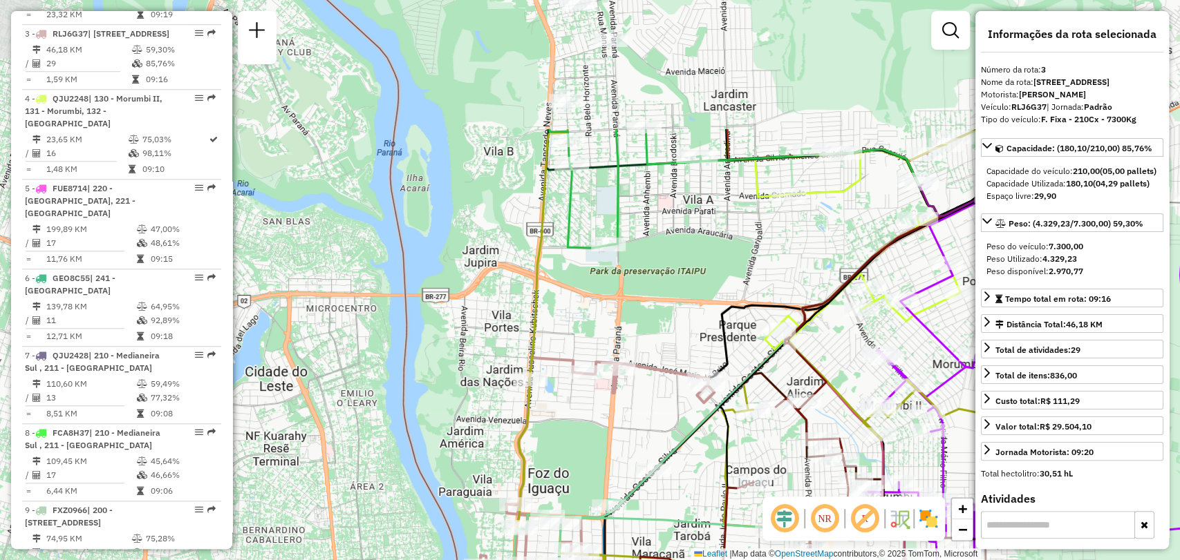
drag, startPoint x: 548, startPoint y: 57, endPoint x: 565, endPoint y: 249, distance: 192.1
click at [564, 248] on icon at bounding box center [696, 188] width 295 height 119
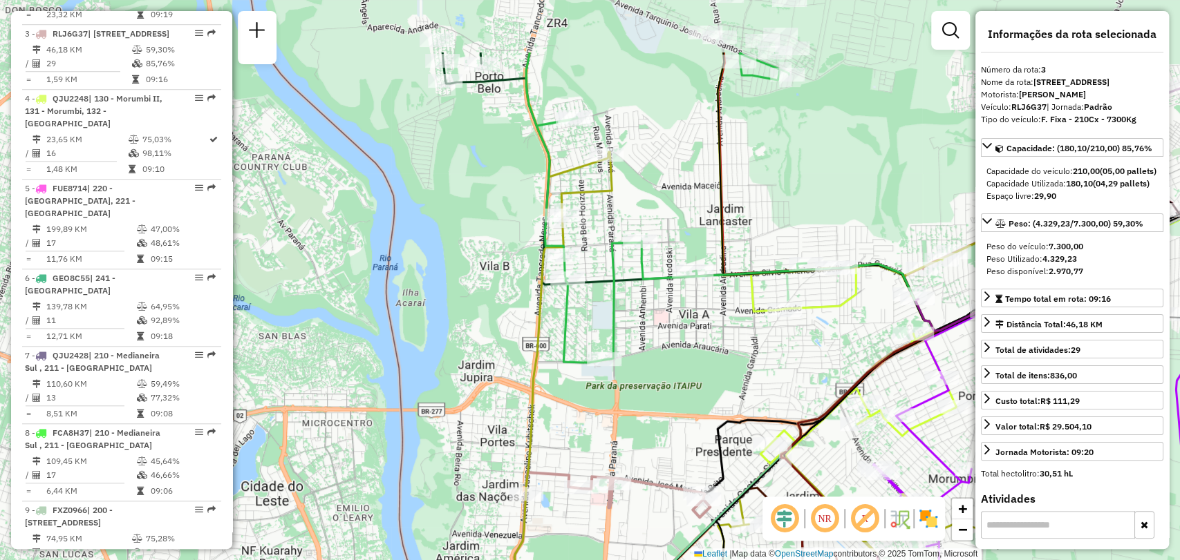
drag, startPoint x: 545, startPoint y: 167, endPoint x: 536, endPoint y: 361, distance: 195.1
click at [535, 368] on icon at bounding box center [816, 389] width 607 height 672
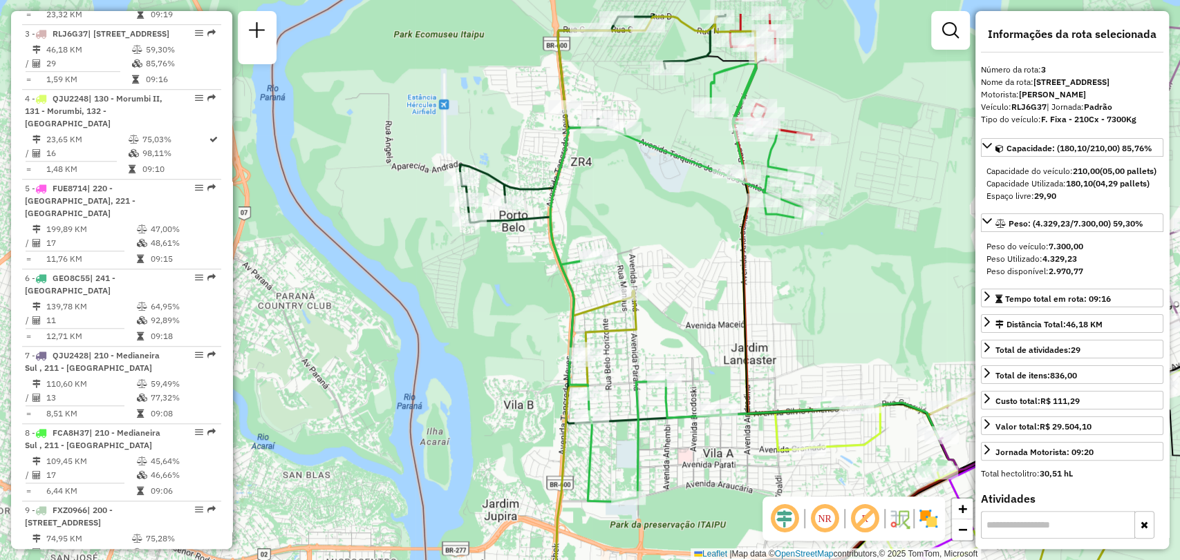
drag, startPoint x: 542, startPoint y: 66, endPoint x: 531, endPoint y: 139, distance: 74.0
click at [531, 139] on div "Janela de atendimento Grade de atendimento Capacidade Transportadoras Veículos …" at bounding box center [590, 280] width 1180 height 560
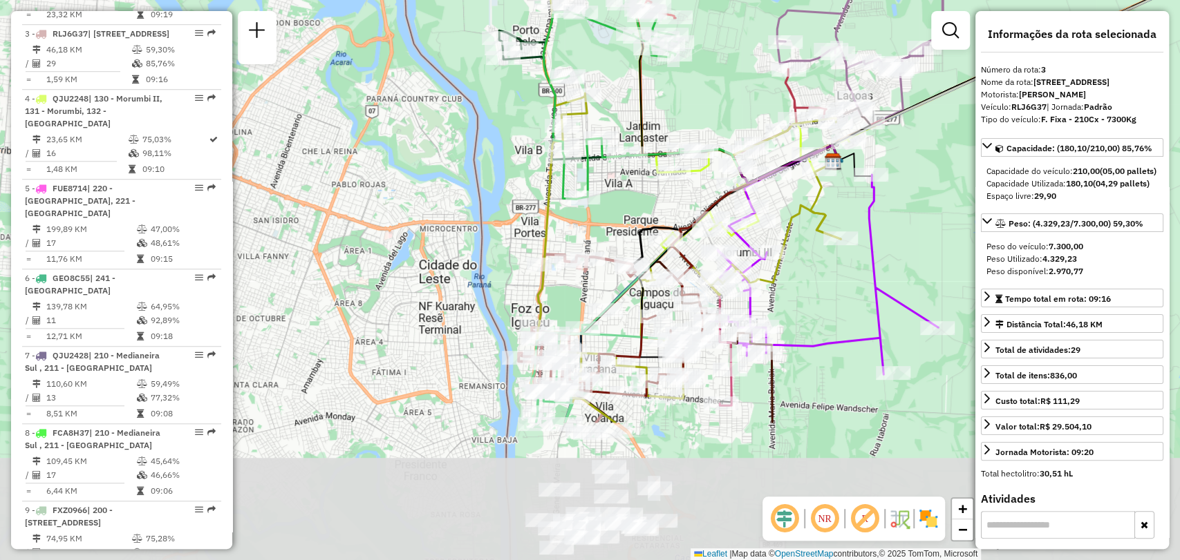
drag, startPoint x: 468, startPoint y: 355, endPoint x: 484, endPoint y: 162, distance: 194.2
click at [484, 162] on div "Janela de atendimento Grade de atendimento Capacidade Transportadoras Veículos …" at bounding box center [590, 280] width 1180 height 560
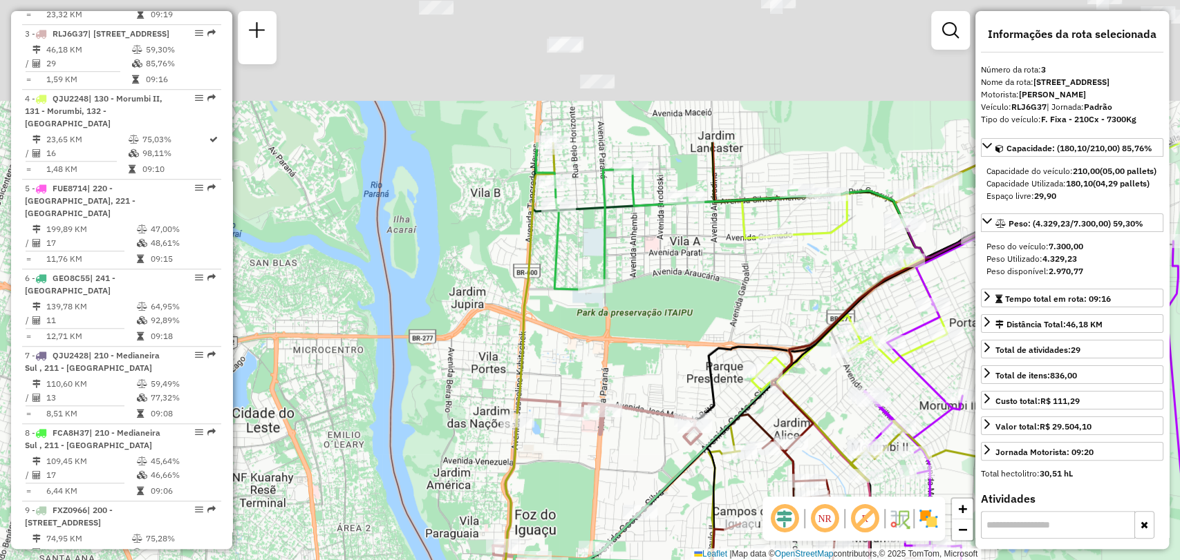
drag, startPoint x: 630, startPoint y: 144, endPoint x: 564, endPoint y: 372, distance: 236.8
click at [564, 371] on div "Janela de atendimento Grade de atendimento Capacidade Transportadoras Veículos …" at bounding box center [590, 280] width 1180 height 560
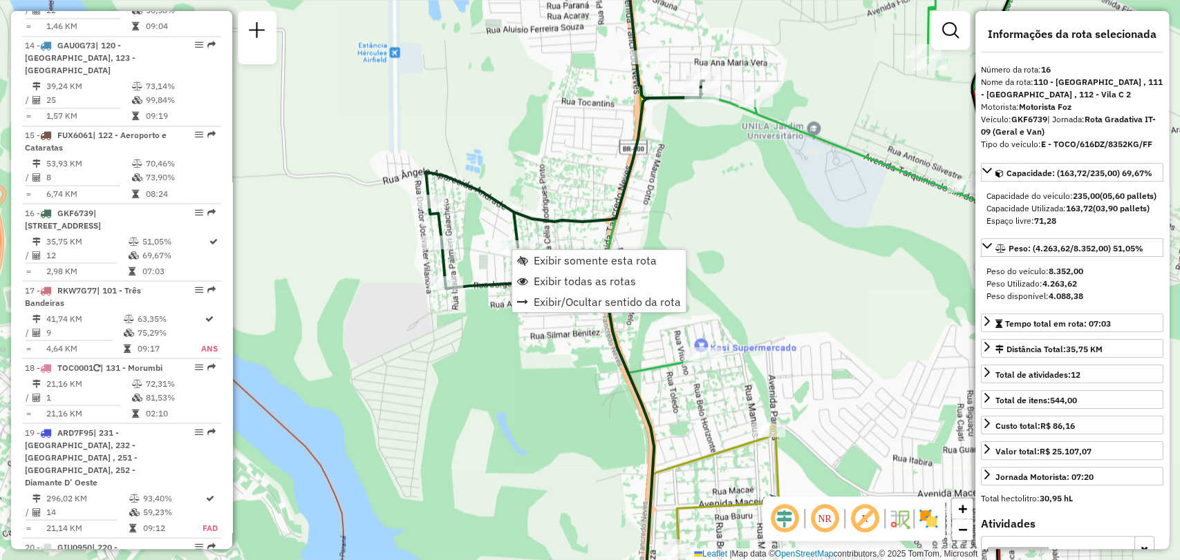
scroll to position [1739, 0]
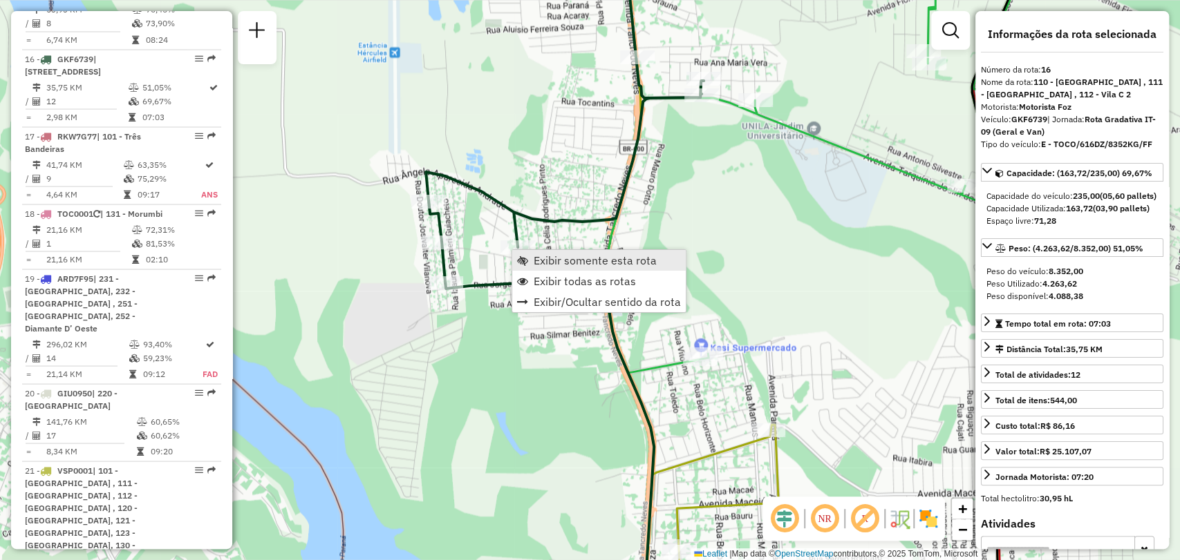
click at [528, 258] on link "Exibir somente esta rota" at bounding box center [598, 260] width 173 height 21
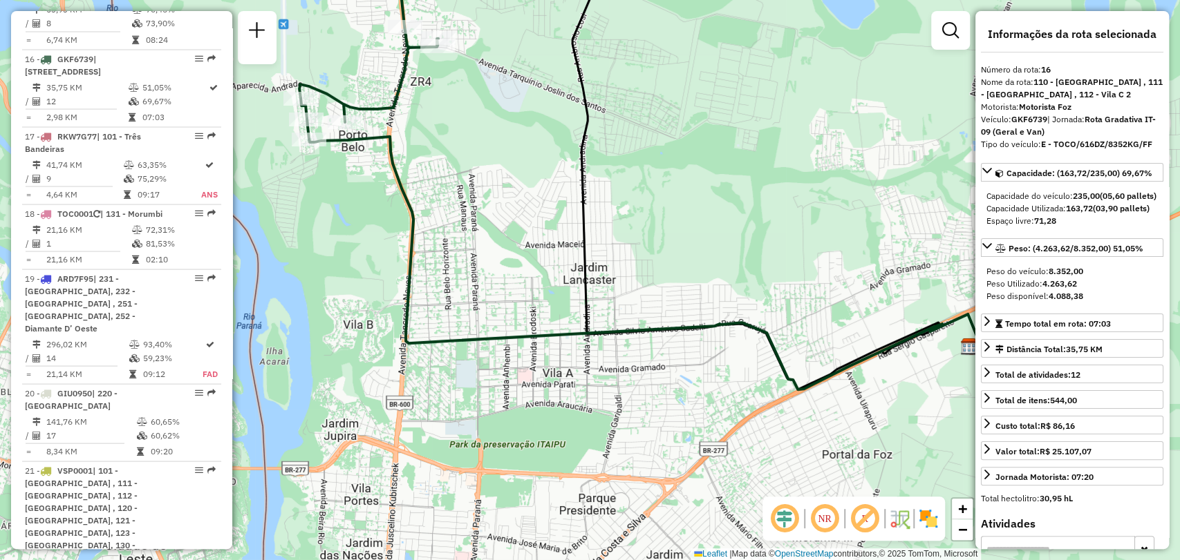
drag, startPoint x: 526, startPoint y: 322, endPoint x: 576, endPoint y: 174, distance: 156.0
click at [576, 174] on icon at bounding box center [741, 183] width 476 height 414
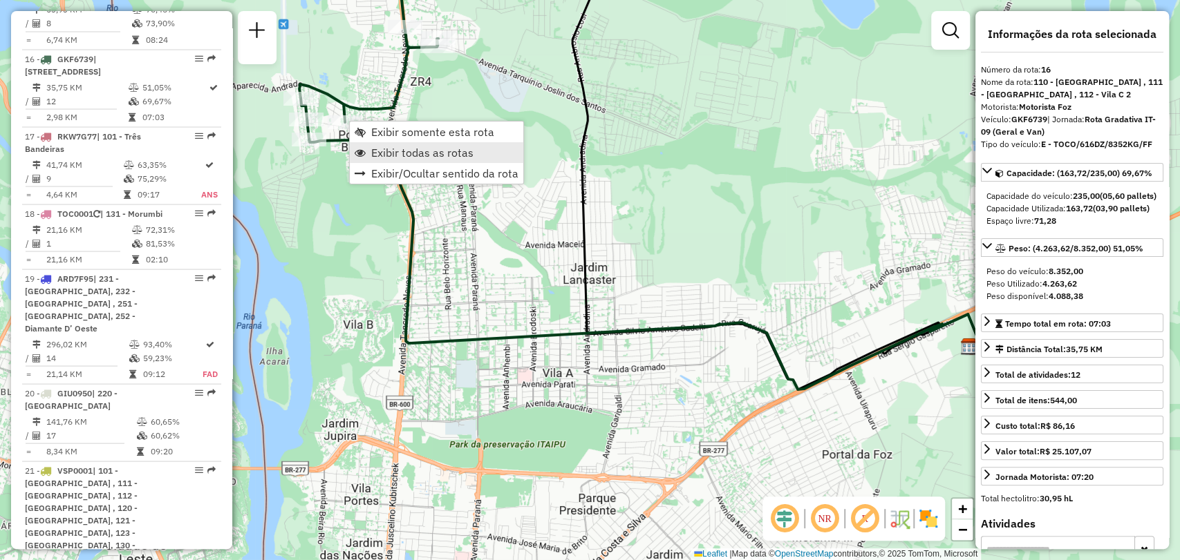
click at [383, 147] on span "Exibir todas as rotas" at bounding box center [422, 152] width 102 height 11
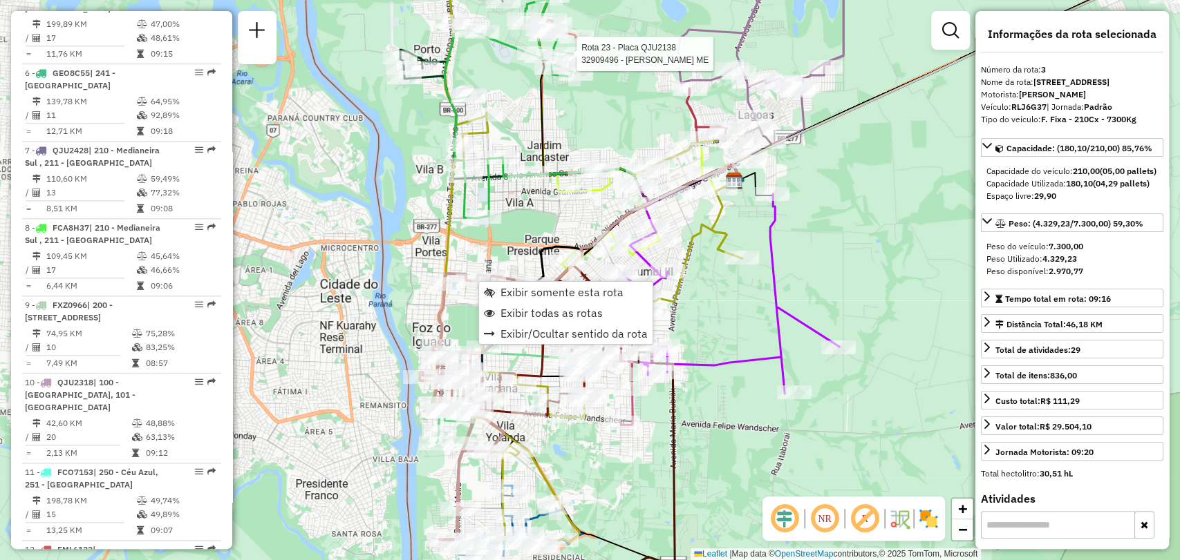
scroll to position [708, 0]
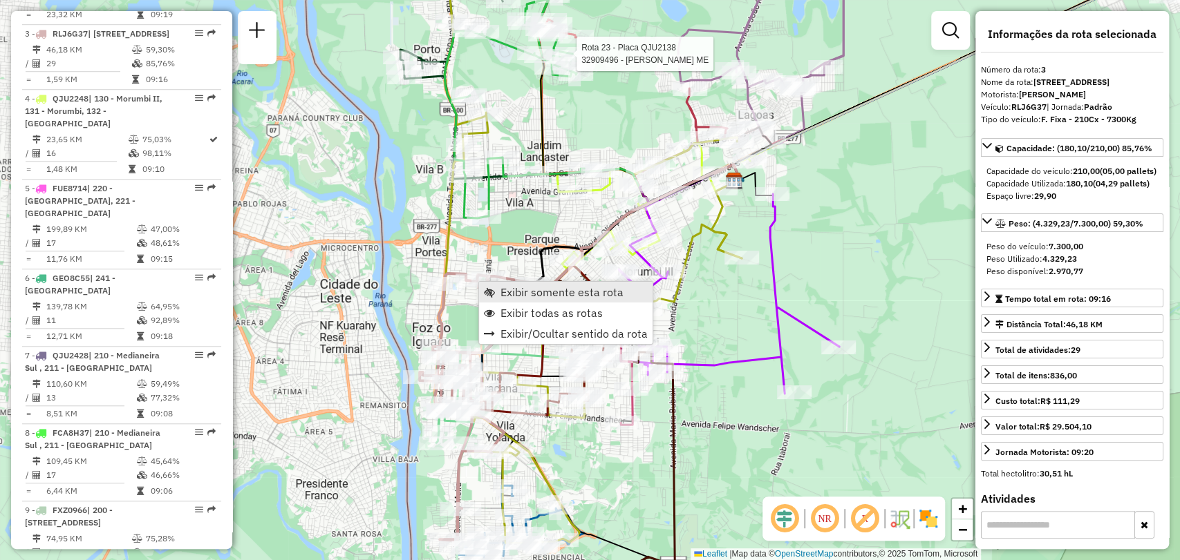
click at [506, 290] on span "Exibir somente esta rota" at bounding box center [561, 292] width 123 height 11
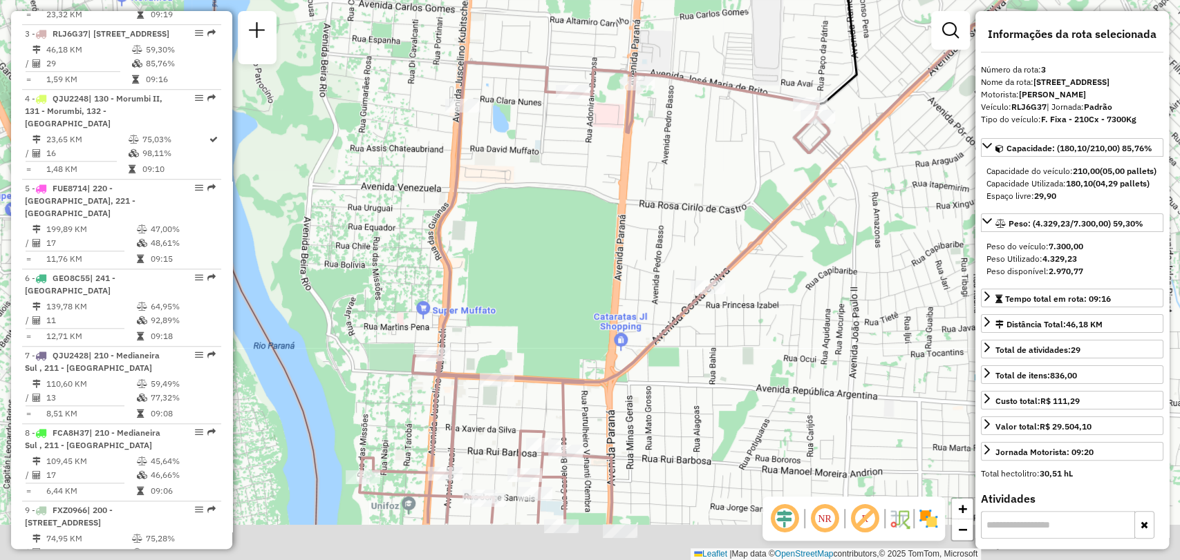
drag, startPoint x: 457, startPoint y: 478, endPoint x: 469, endPoint y: 347, distance: 131.1
click at [469, 350] on icon at bounding box center [593, 293] width 469 height 462
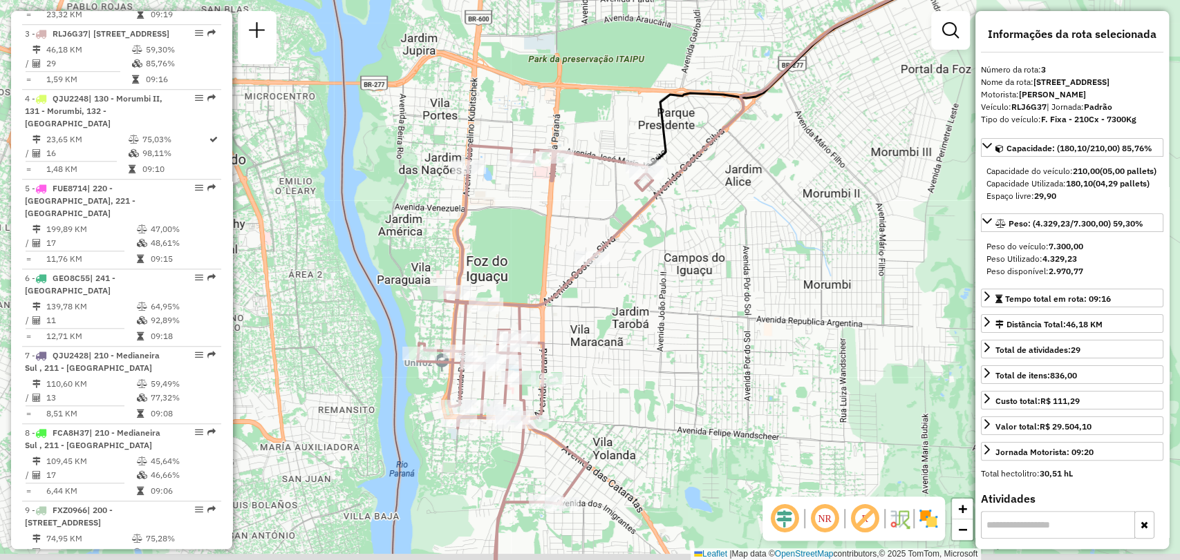
drag, startPoint x: 450, startPoint y: 306, endPoint x: 482, endPoint y: 268, distance: 50.0
click at [482, 268] on div "Janela de atendimento Grade de atendimento Capacidade Transportadoras Veículos …" at bounding box center [590, 280] width 1180 height 560
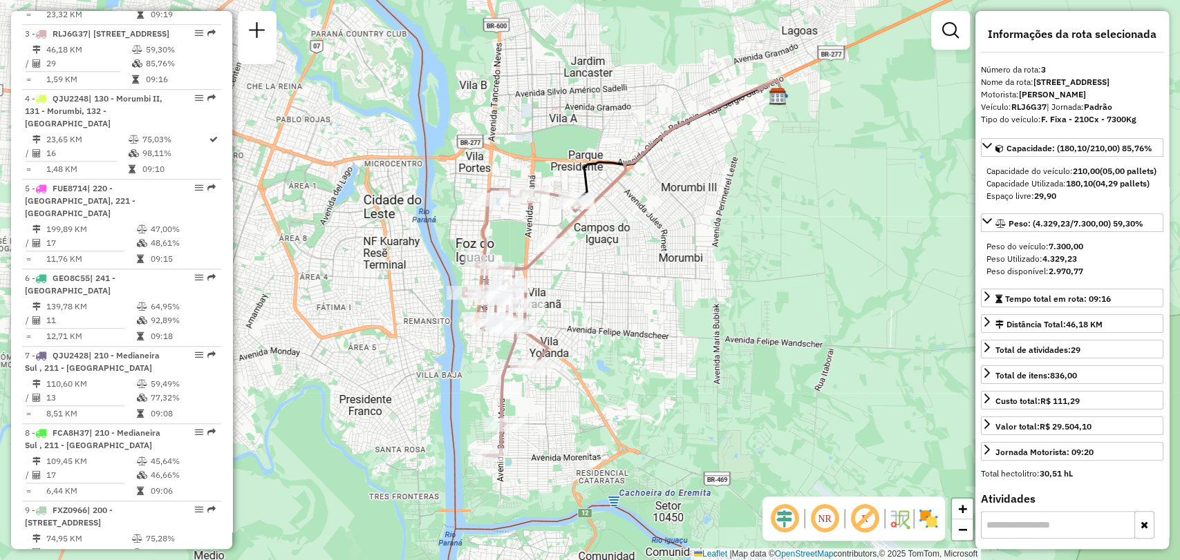
drag, startPoint x: 492, startPoint y: 240, endPoint x: 498, endPoint y: 232, distance: 10.4
click at [498, 232] on div "Janela de atendimento Grade de atendimento Capacidade Transportadoras Veículos …" at bounding box center [590, 280] width 1180 height 560
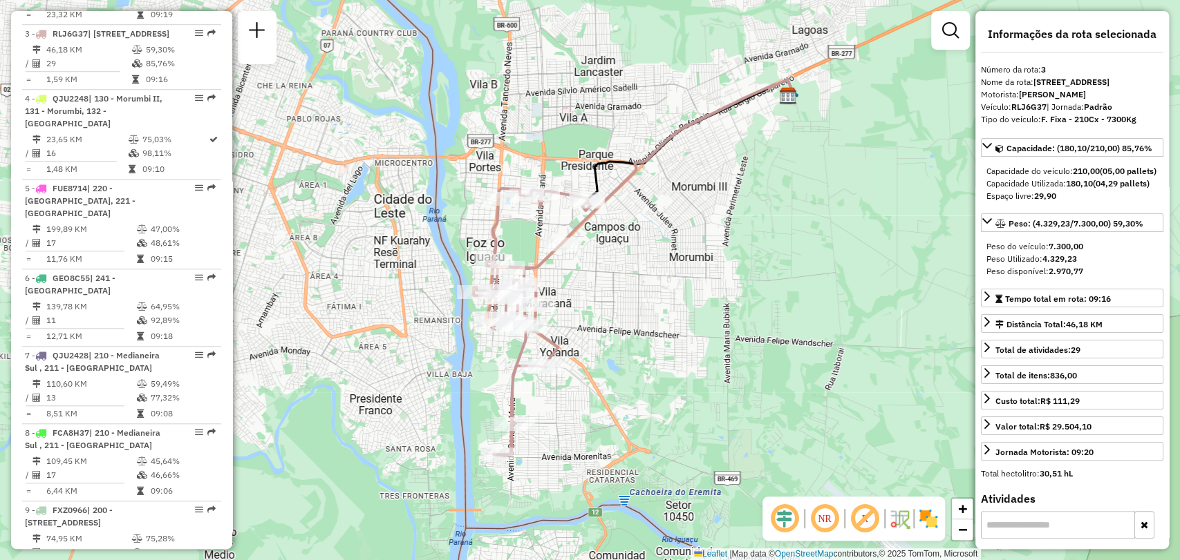
drag, startPoint x: 628, startPoint y: 238, endPoint x: 638, endPoint y: 236, distance: 10.1
click at [638, 236] on div "Janela de atendimento Grade de atendimento Capacidade Transportadoras Veículos …" at bounding box center [590, 280] width 1180 height 560
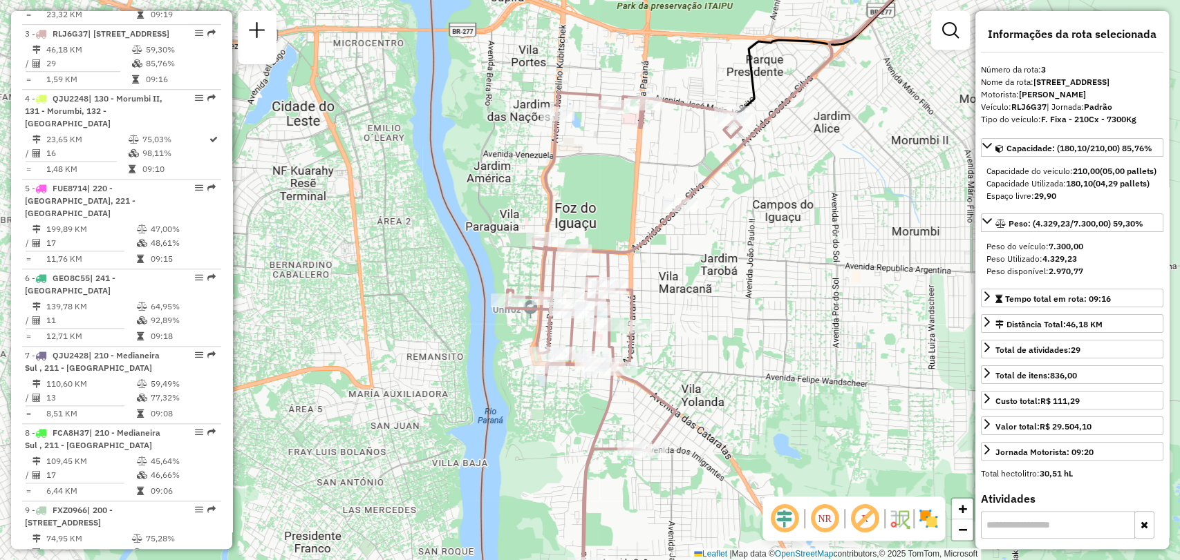
drag, startPoint x: 569, startPoint y: 194, endPoint x: 570, endPoint y: 225, distance: 31.1
click at [570, 225] on div "Janela de atendimento Grade de atendimento Capacidade Transportadoras Veículos …" at bounding box center [590, 280] width 1180 height 560
